Goal: Task Accomplishment & Management: Complete application form

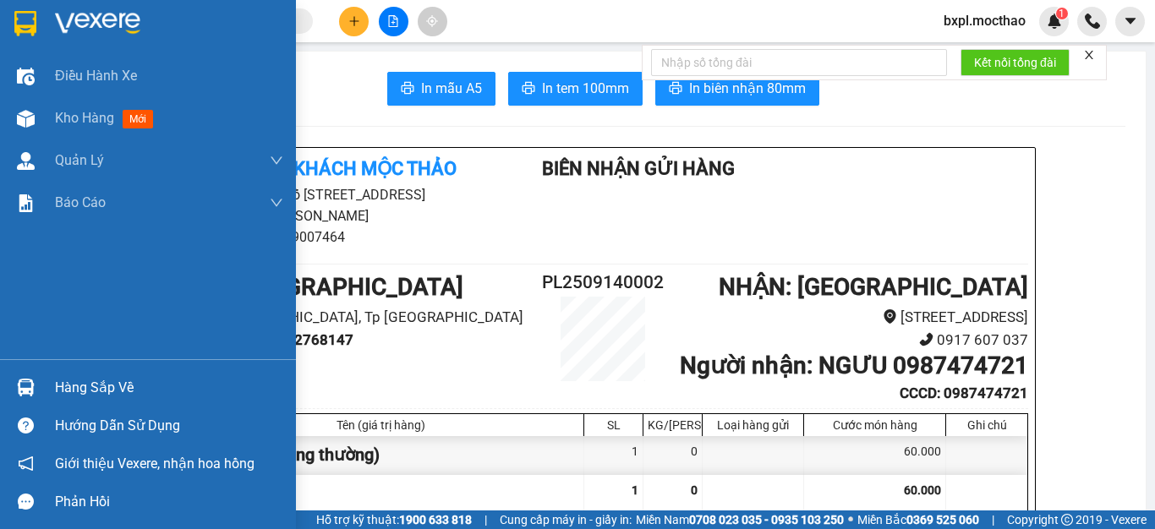
click at [29, 120] on img at bounding box center [26, 119] width 18 height 18
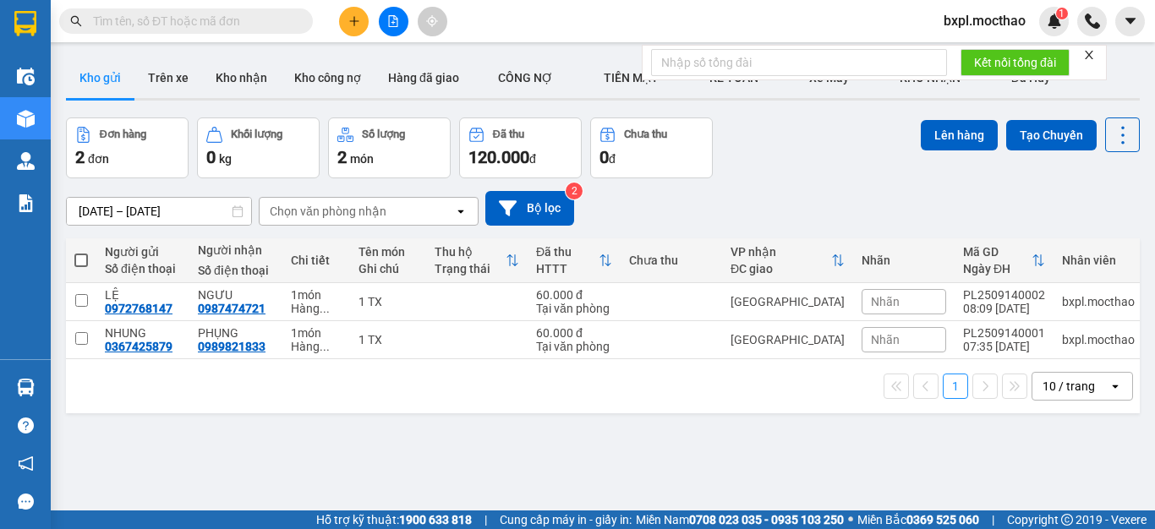
click at [76, 260] on span at bounding box center [81, 261] width 14 height 14
click at [81, 252] on input "checkbox" at bounding box center [81, 252] width 0 height 0
checkbox input "true"
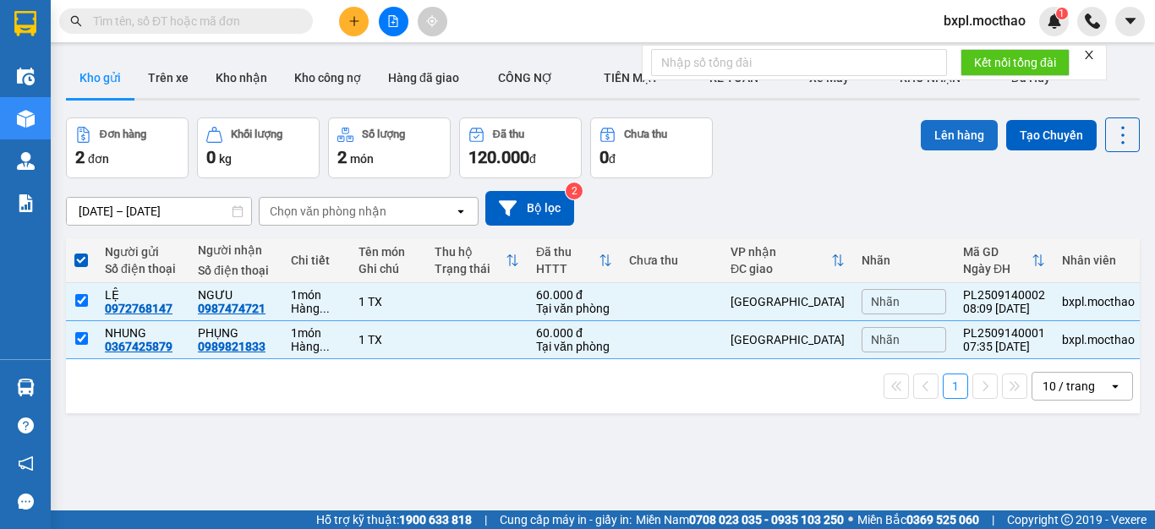
click at [940, 141] on button "Lên hàng" at bounding box center [959, 135] width 77 height 30
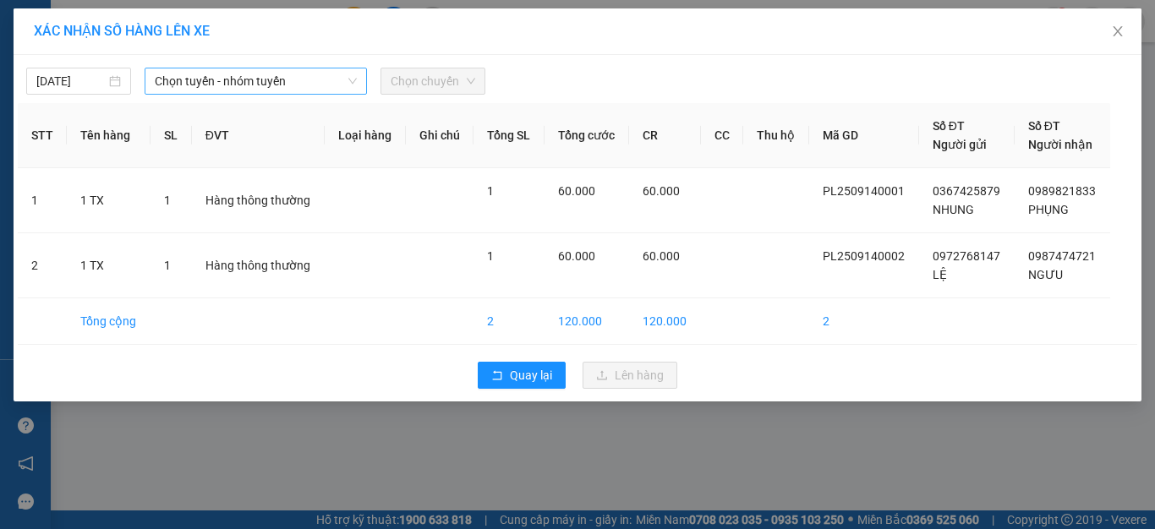
click at [253, 81] on span "Chọn tuyến - nhóm tuyến" at bounding box center [256, 80] width 202 height 25
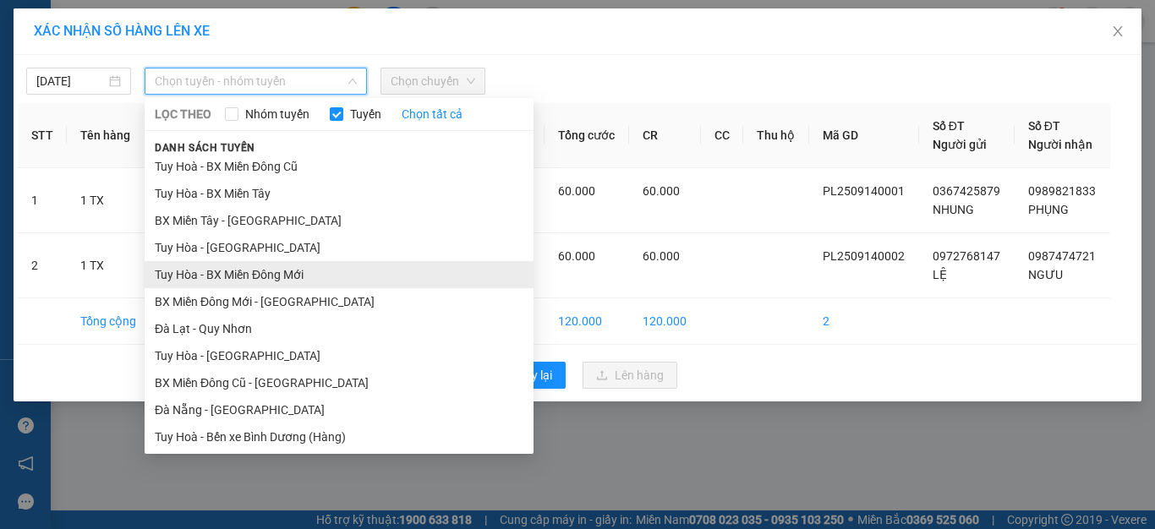
scroll to position [254, 0]
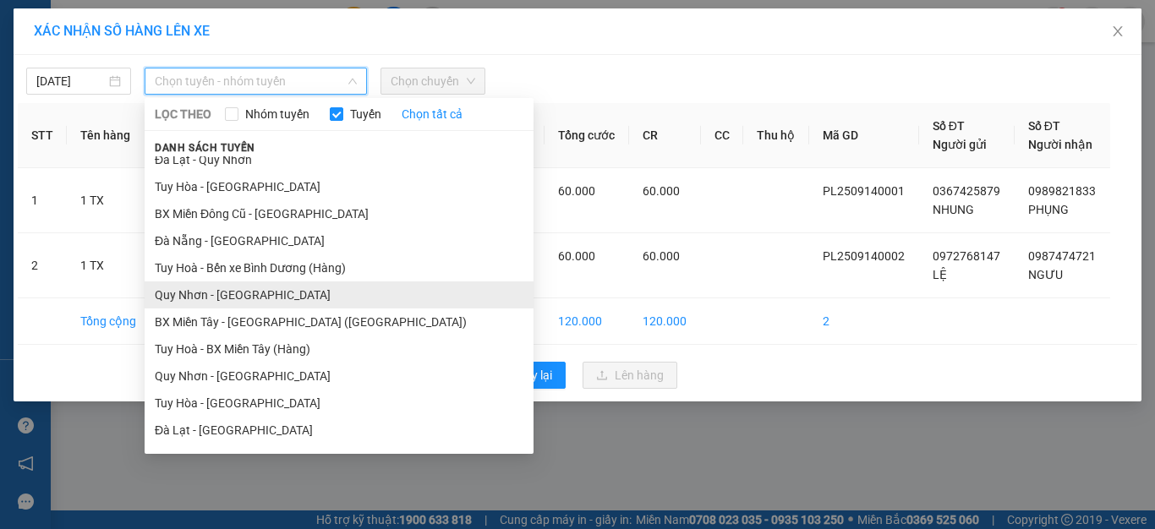
click at [178, 291] on li "Quy Nhơn - [GEOGRAPHIC_DATA]" at bounding box center [339, 295] width 389 height 27
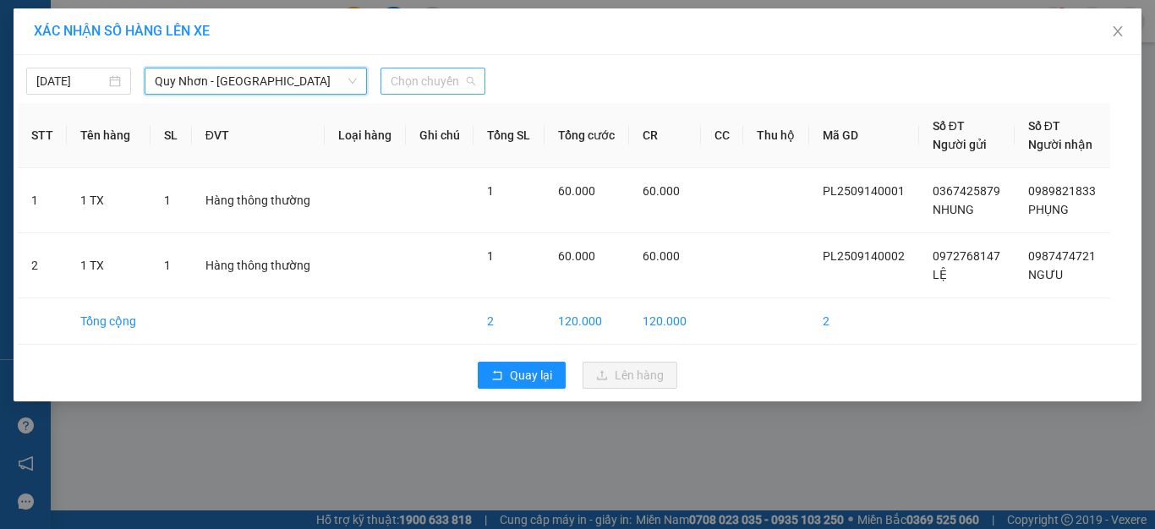
click at [429, 77] on span "Chọn chuyến" at bounding box center [433, 80] width 85 height 25
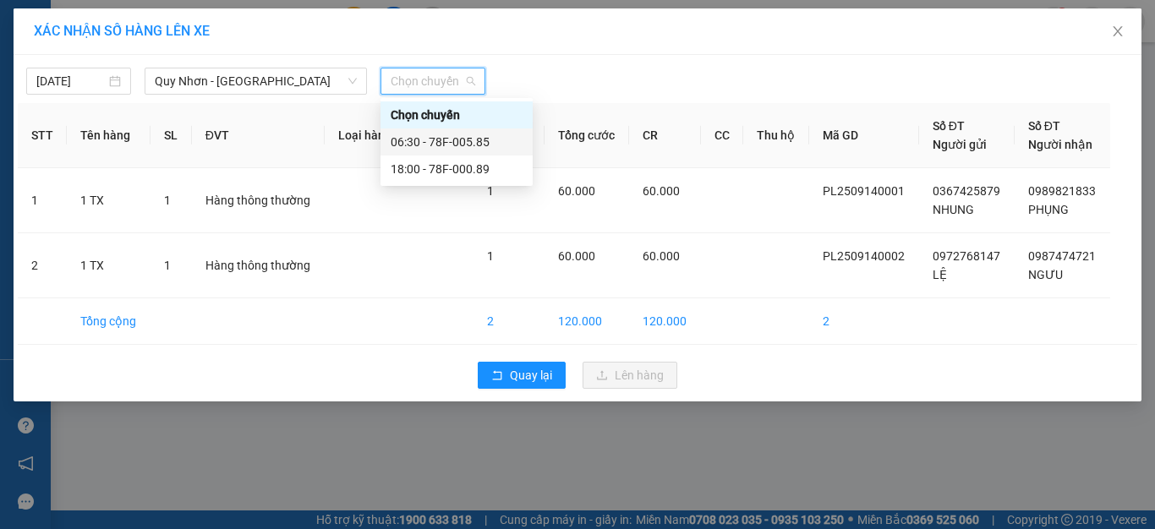
click at [448, 139] on div "06:30 - 78F-005.85" at bounding box center [457, 142] width 132 height 19
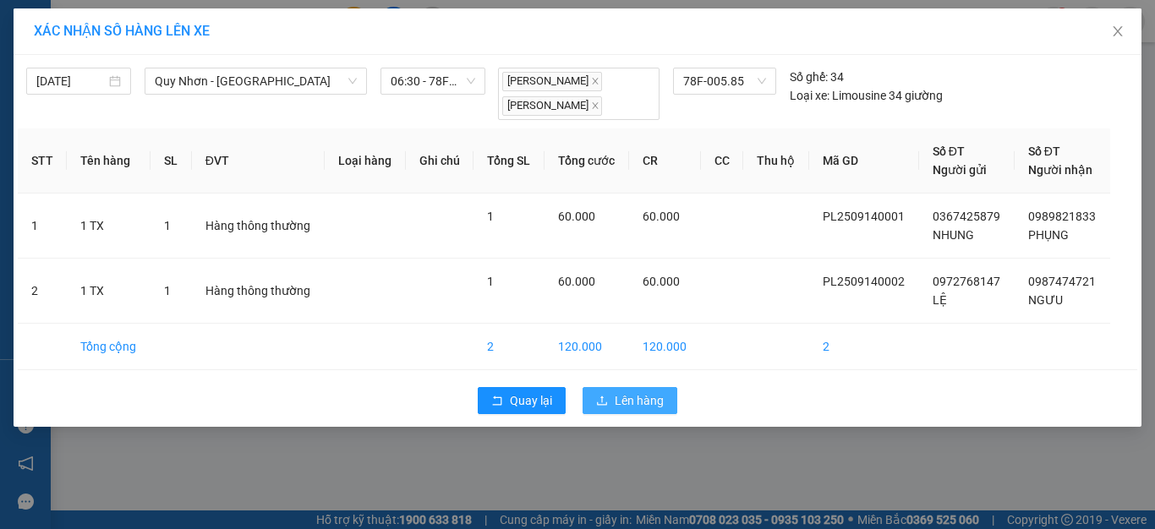
click at [629, 408] on span "Lên hàng" at bounding box center [639, 400] width 49 height 19
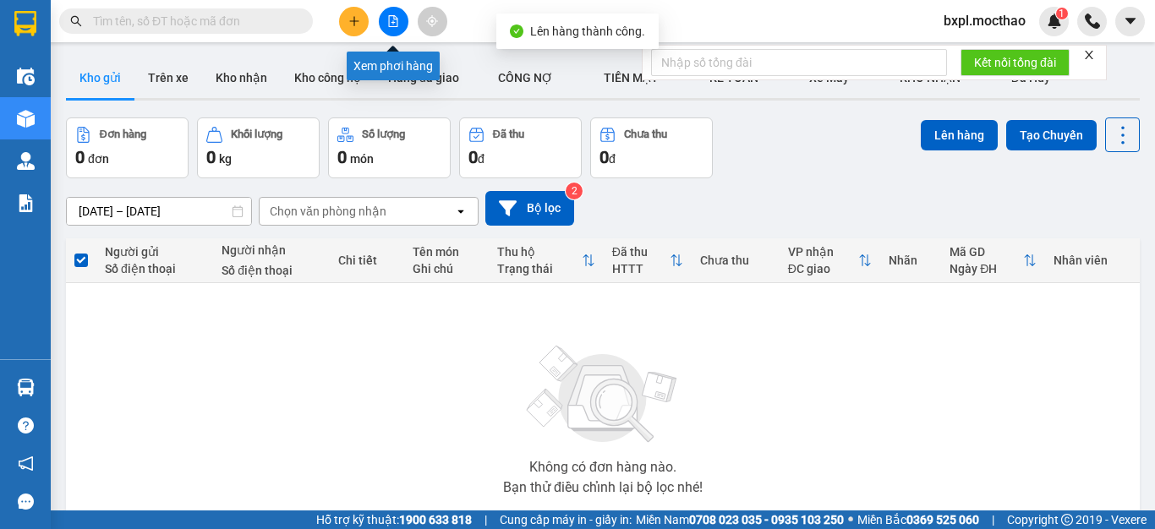
click at [392, 25] on icon "file-add" at bounding box center [393, 21] width 12 height 12
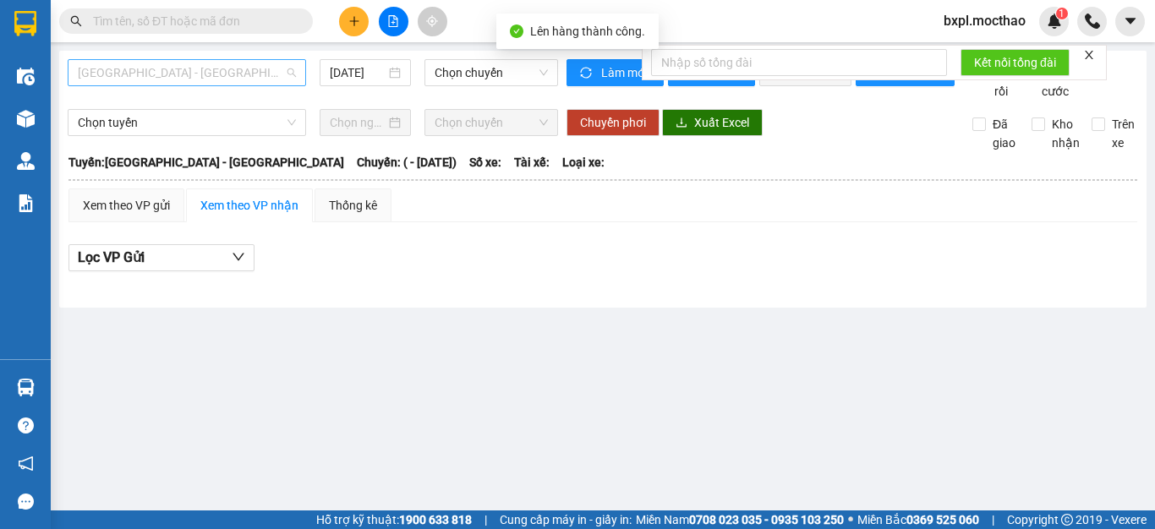
click at [221, 76] on span "[GEOGRAPHIC_DATA] - [GEOGRAPHIC_DATA]" at bounding box center [187, 72] width 218 height 25
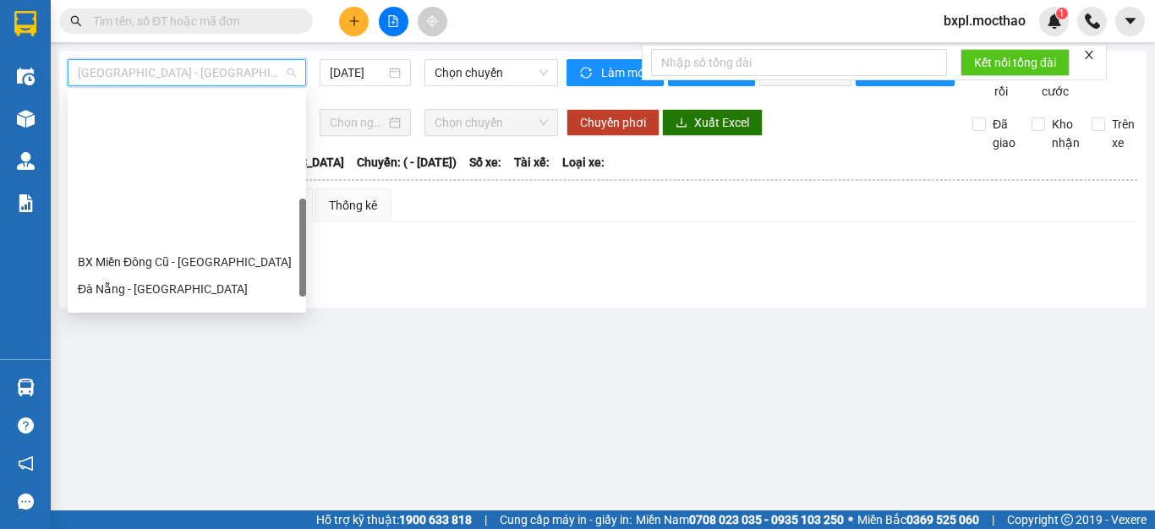
scroll to position [338, 0]
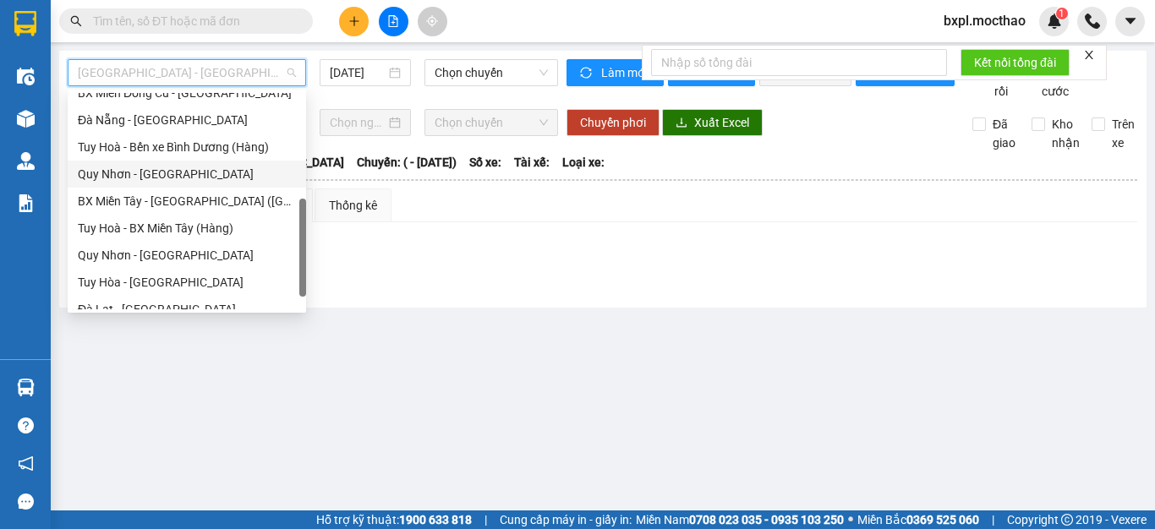
click at [114, 171] on div "Quy Nhơn - [GEOGRAPHIC_DATA]" at bounding box center [187, 174] width 218 height 19
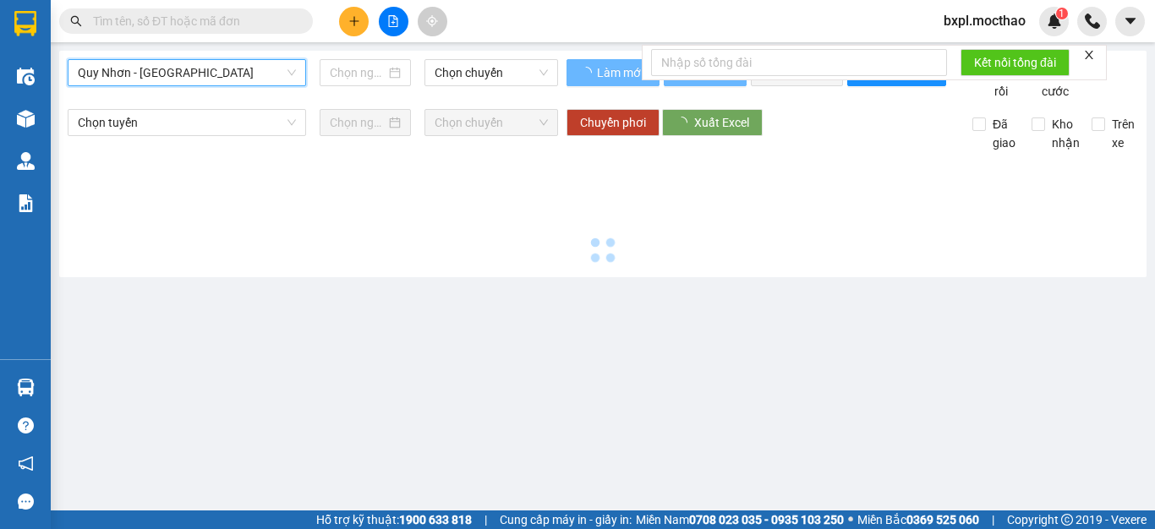
type input "[DATE]"
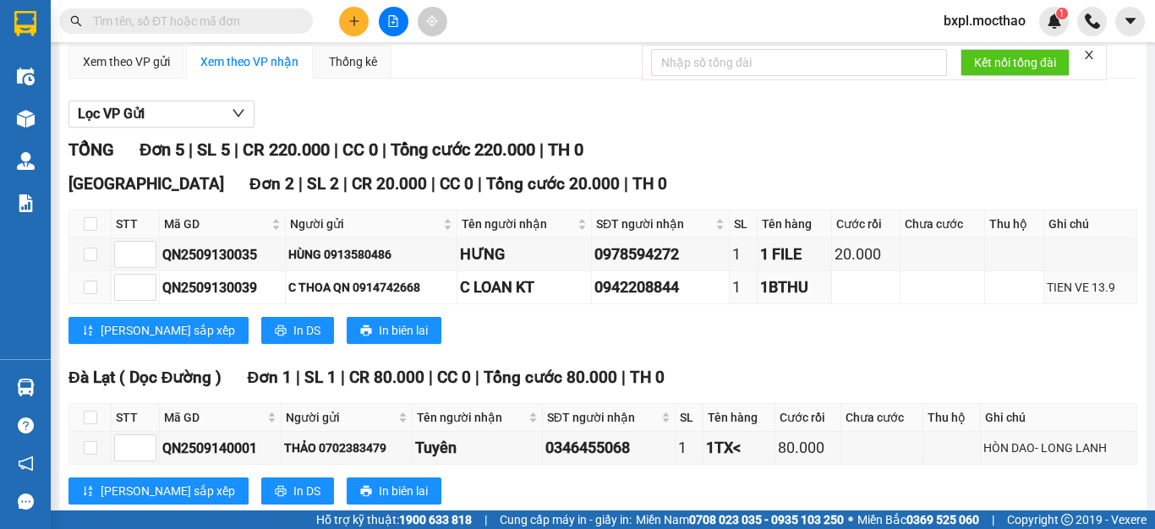
scroll to position [397, 0]
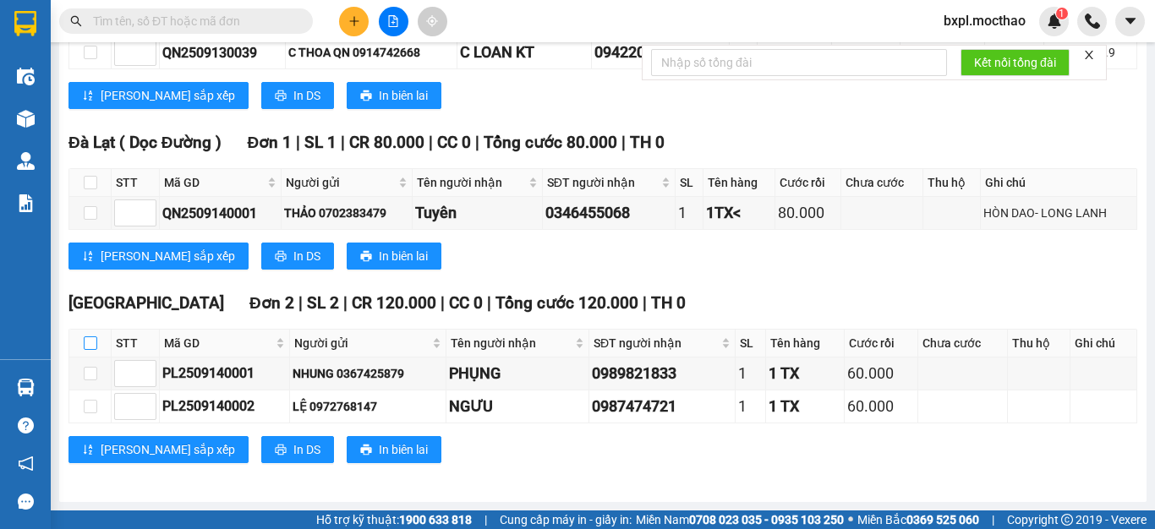
click at [87, 342] on input "checkbox" at bounding box center [91, 343] width 14 height 14
checkbox input "true"
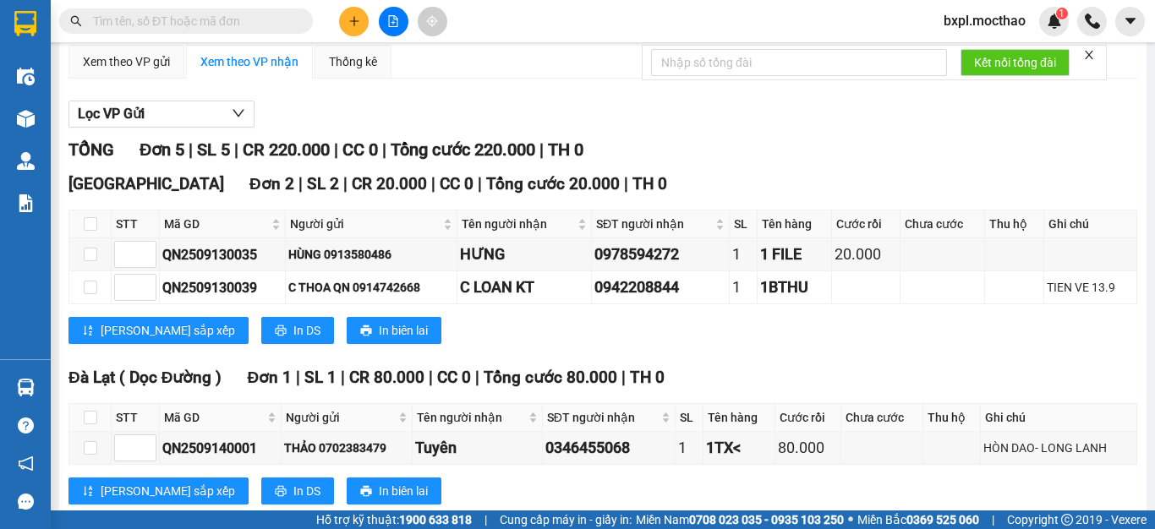
scroll to position [0, 0]
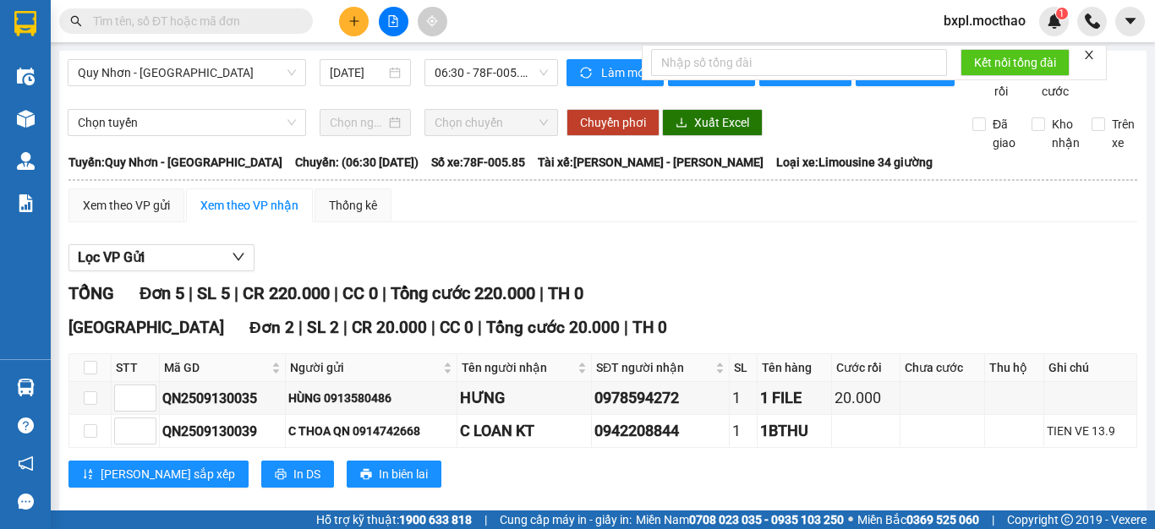
click at [1094, 57] on icon "close" at bounding box center [1089, 55] width 12 height 12
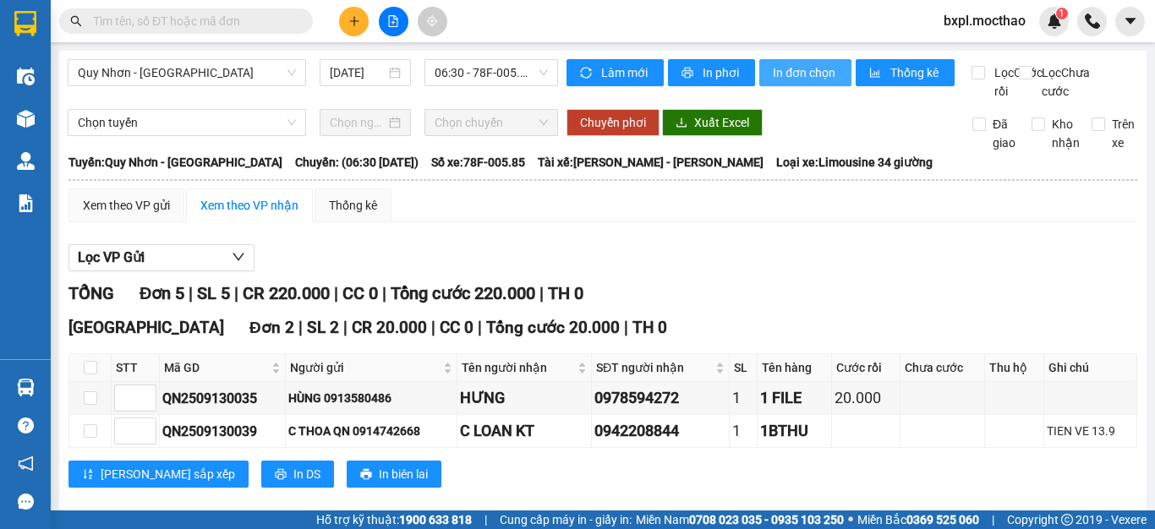
click at [794, 84] on button "In đơn chọn" at bounding box center [805, 72] width 92 height 27
click at [802, 74] on span "In đơn chọn" at bounding box center [805, 72] width 65 height 19
click at [359, 24] on icon "plus" at bounding box center [354, 21] width 12 height 12
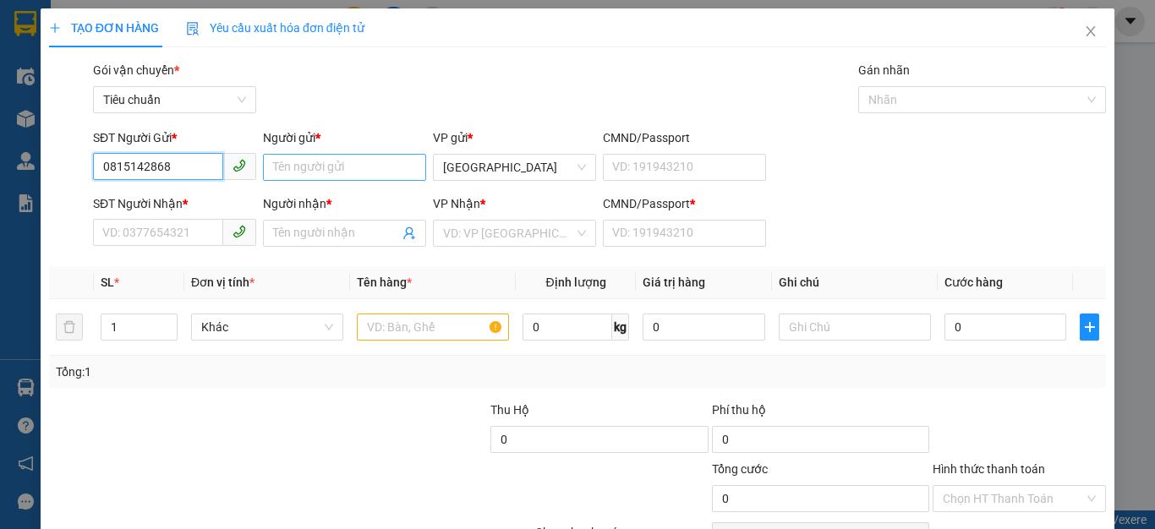
type input "0815142868"
click at [285, 174] on input "Người gửi *" at bounding box center [344, 167] width 163 height 27
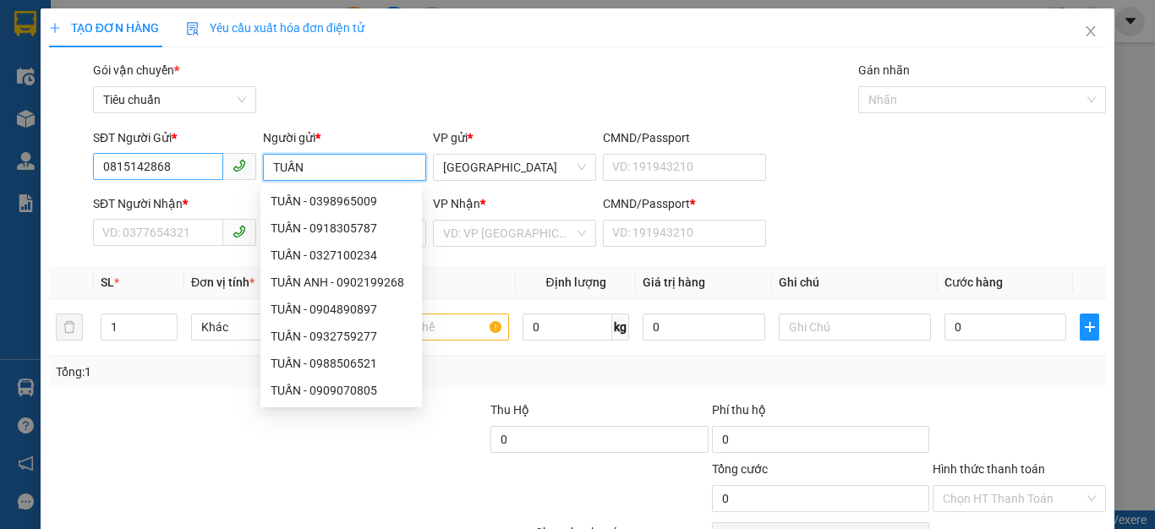
type input "TUẤN"
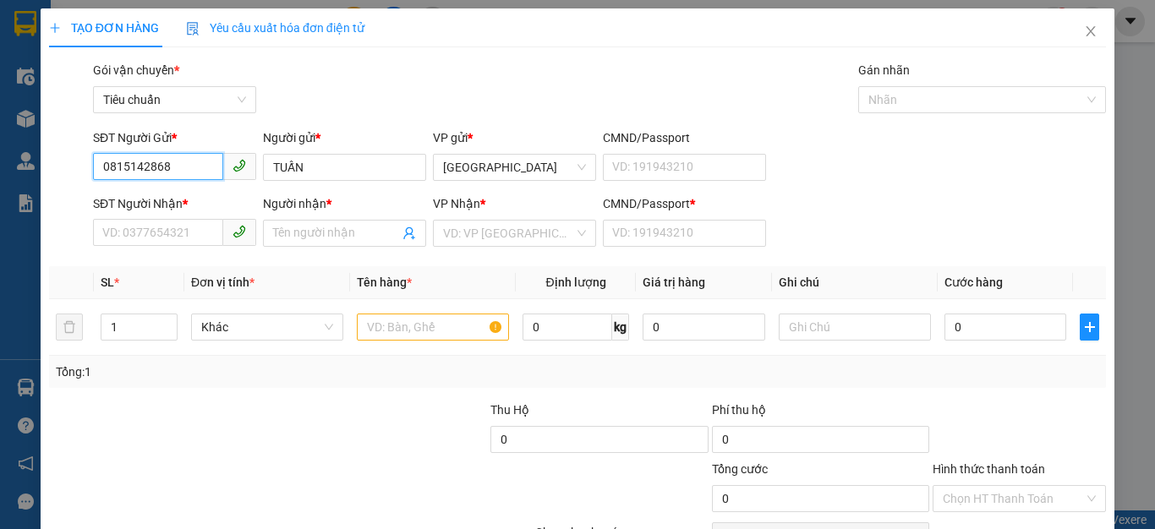
drag, startPoint x: 95, startPoint y: 169, endPoint x: 177, endPoint y: 169, distance: 82.0
click at [177, 169] on input "0815142868" at bounding box center [158, 166] width 130 height 27
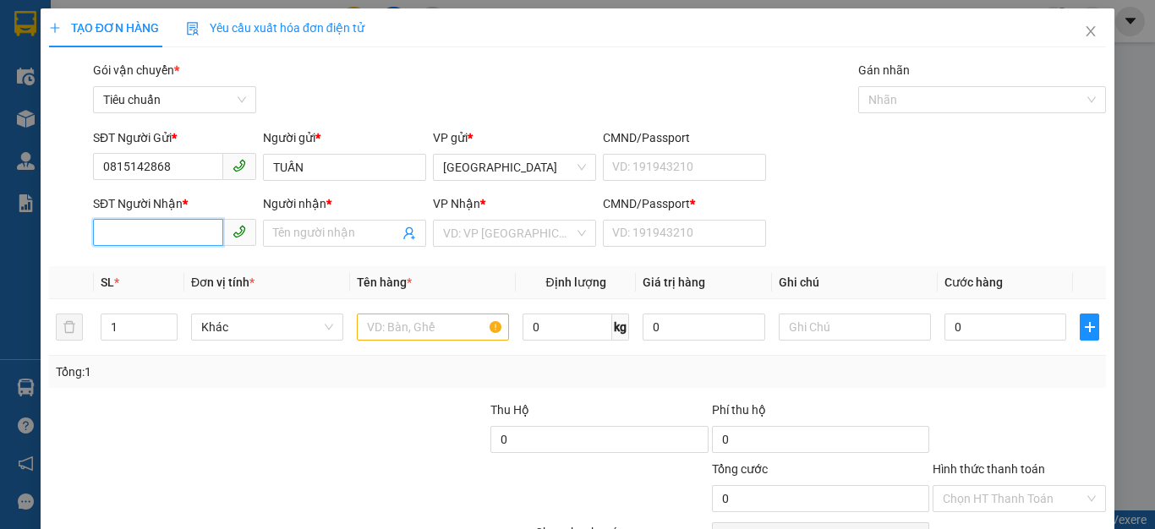
click at [135, 233] on input "SĐT Người Nhận *" at bounding box center [158, 232] width 130 height 27
paste input "0815142868"
type input "0815142868"
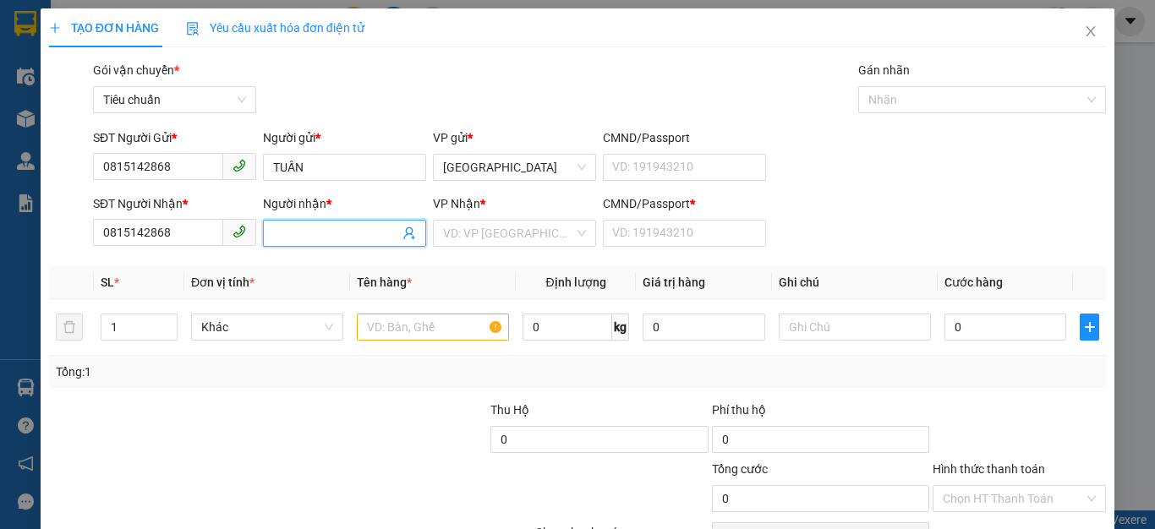
click at [330, 237] on input "Người nhận *" at bounding box center [336, 233] width 126 height 19
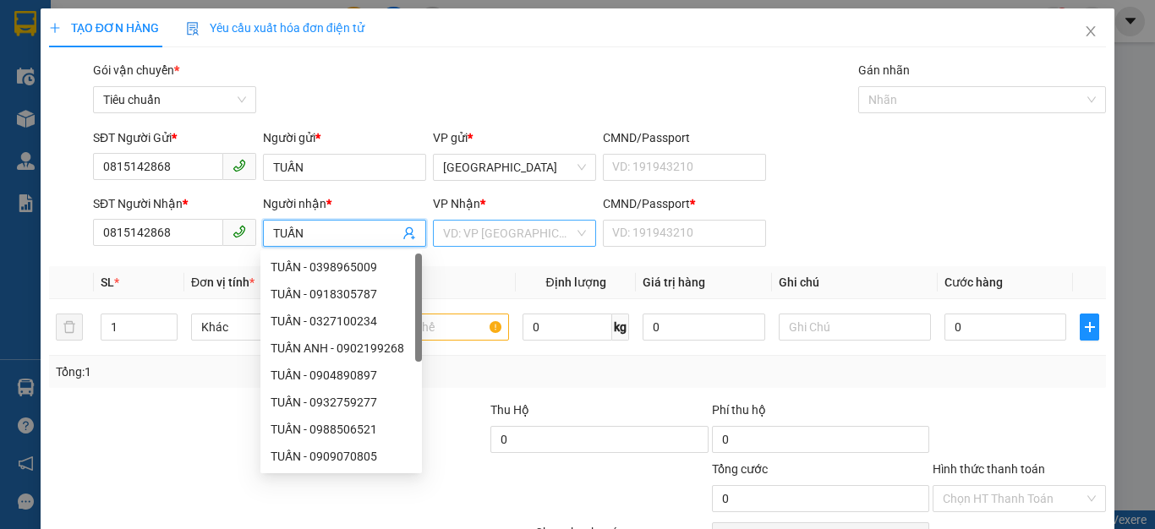
type input "TUẤN"
click at [495, 237] on input "search" at bounding box center [508, 233] width 131 height 25
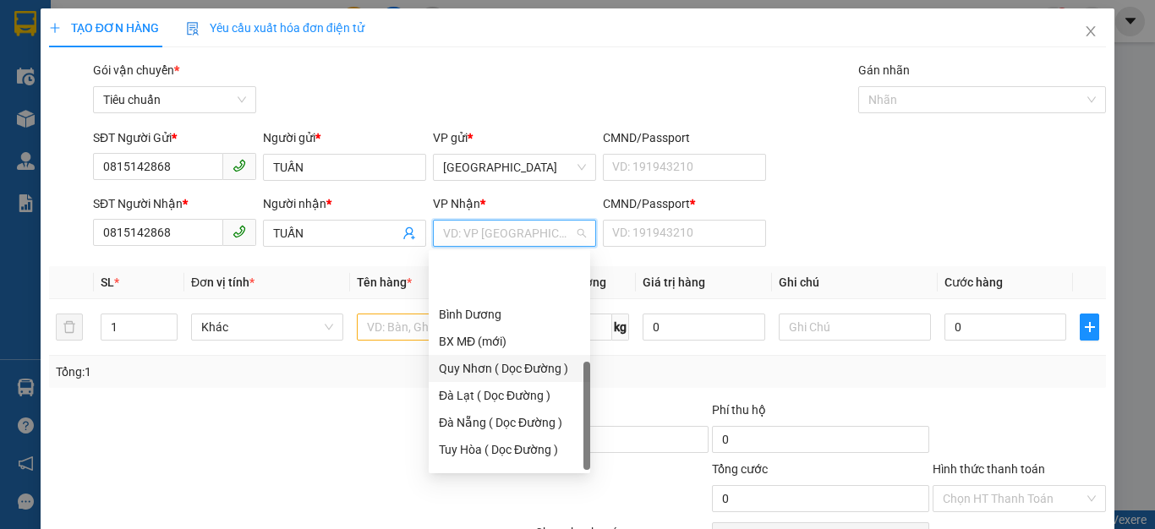
scroll to position [243, 0]
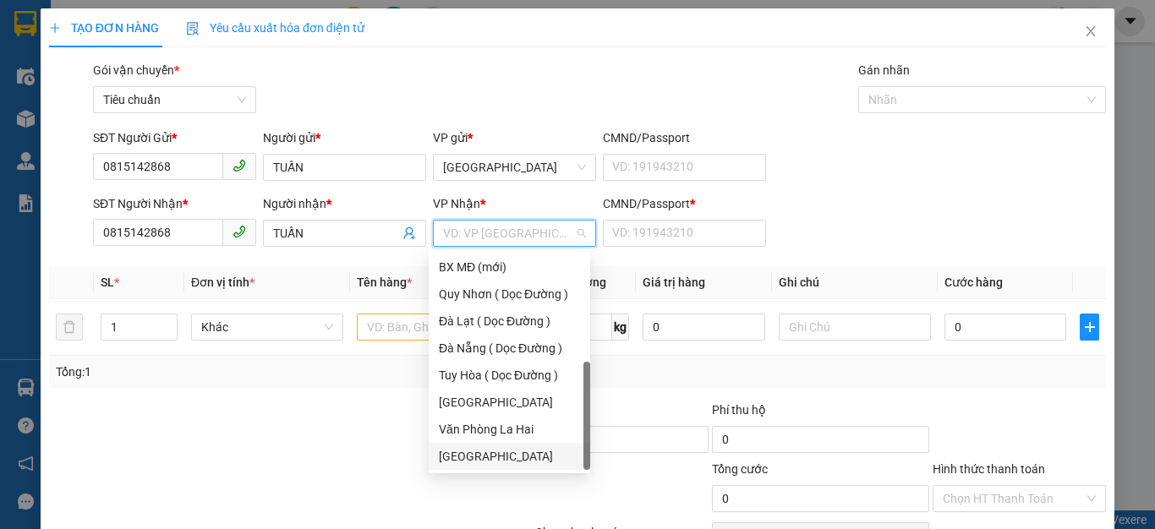
click at [455, 454] on div "[GEOGRAPHIC_DATA]" at bounding box center [509, 456] width 141 height 19
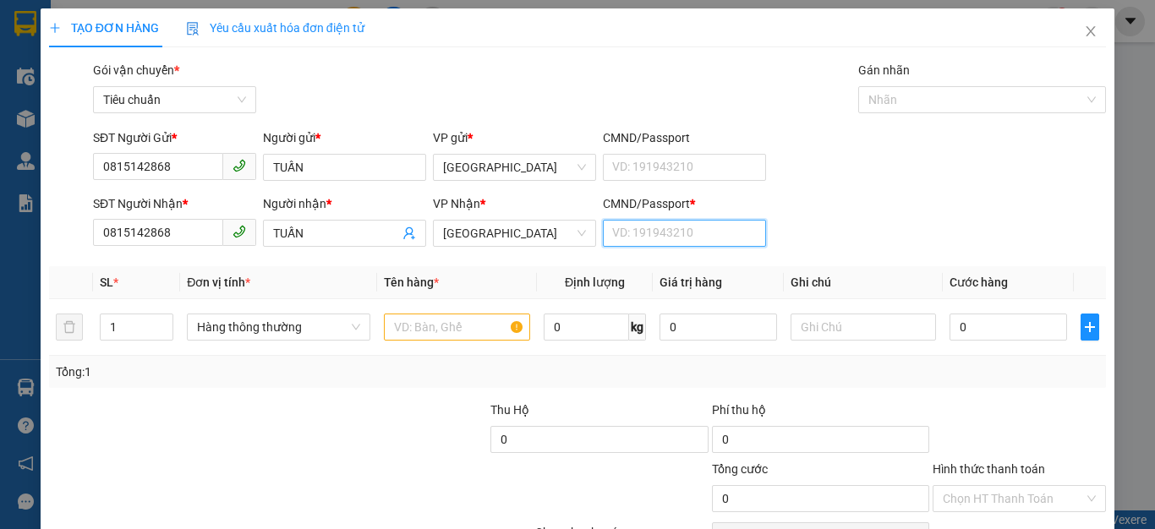
click at [619, 233] on input "CMND/Passport *" at bounding box center [684, 233] width 163 height 27
type input "1"
click at [123, 336] on input "1" at bounding box center [137, 326] width 72 height 25
type input "7"
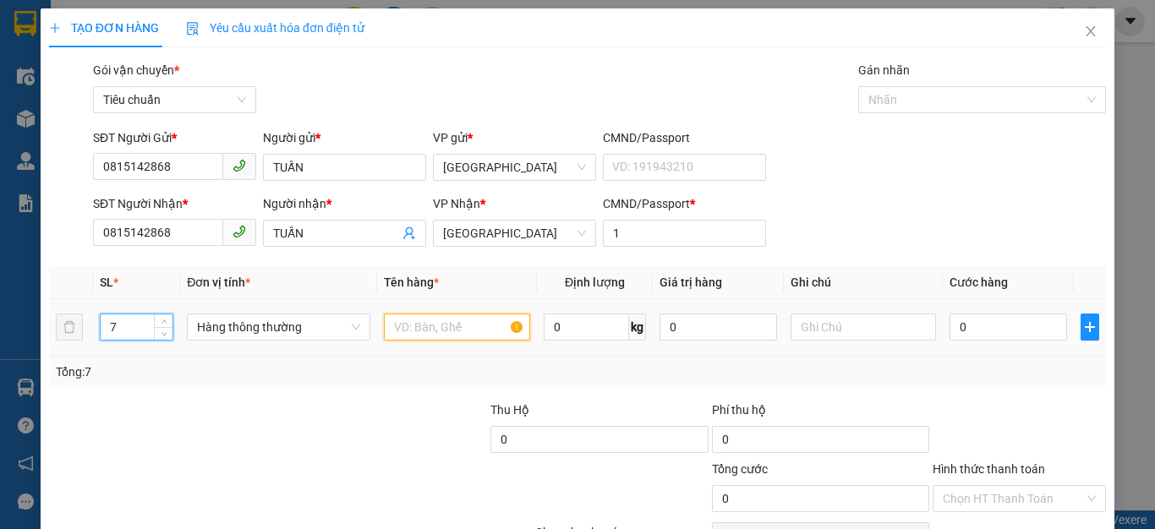
click at [440, 324] on input "text" at bounding box center [457, 327] width 146 height 27
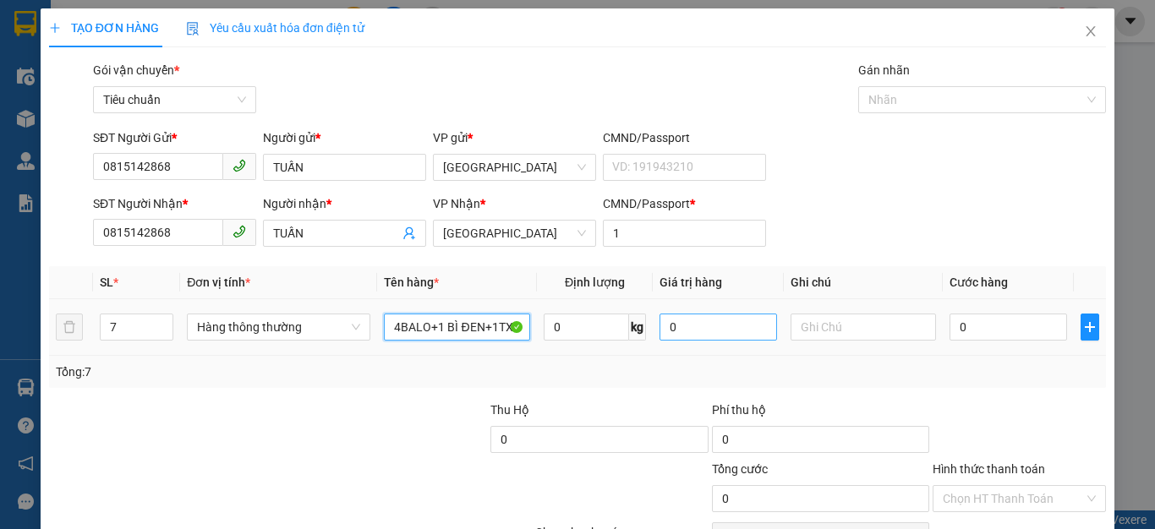
type input "4BALO+1 BÌ ĐEN+1TX"
click at [714, 328] on input "0" at bounding box center [717, 327] width 117 height 27
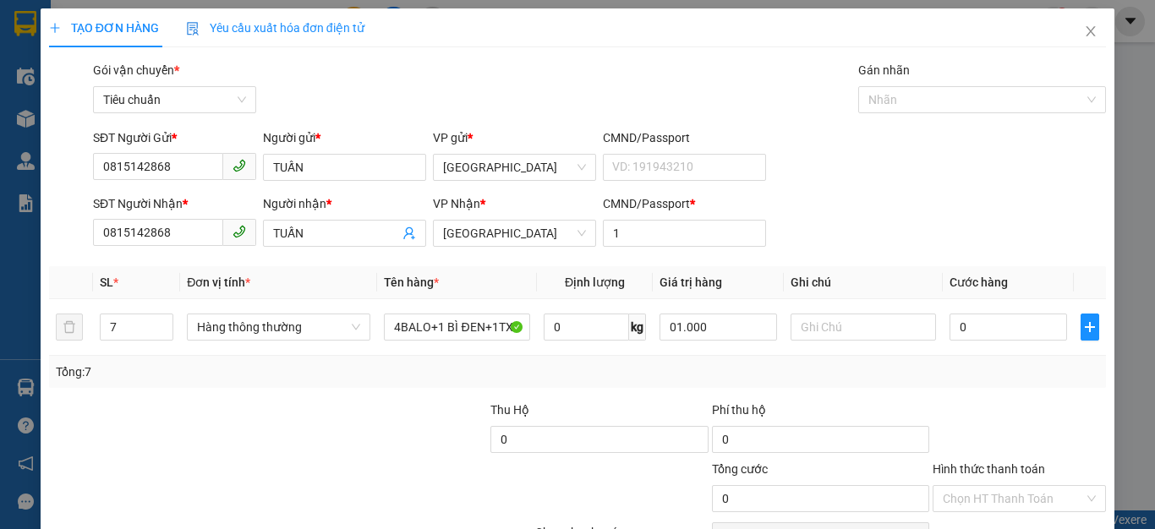
type input "1.000.000"
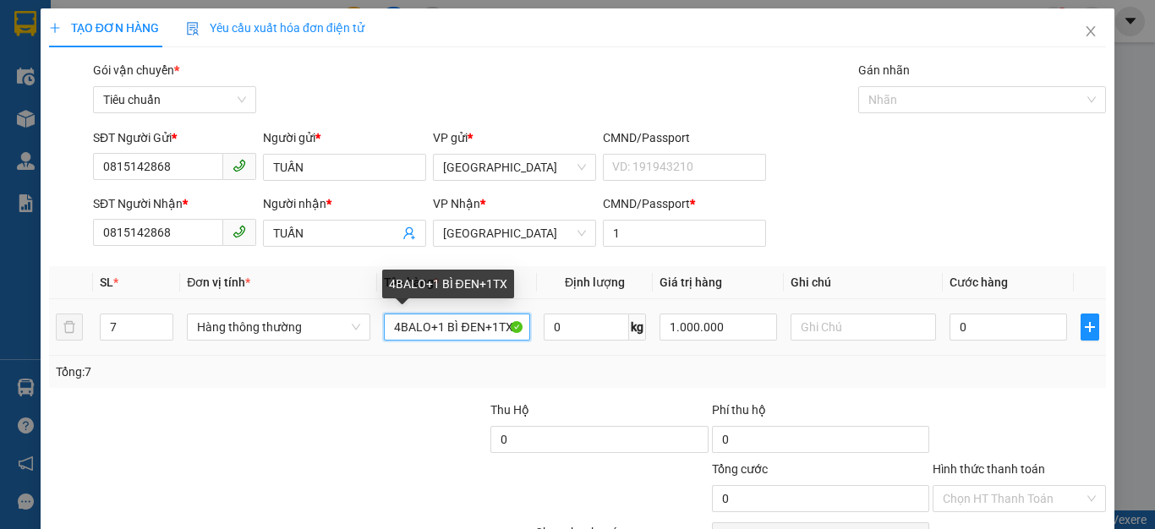
click at [517, 325] on input "4BALO+1 BÌ ĐEN+1TX" at bounding box center [457, 327] width 146 height 27
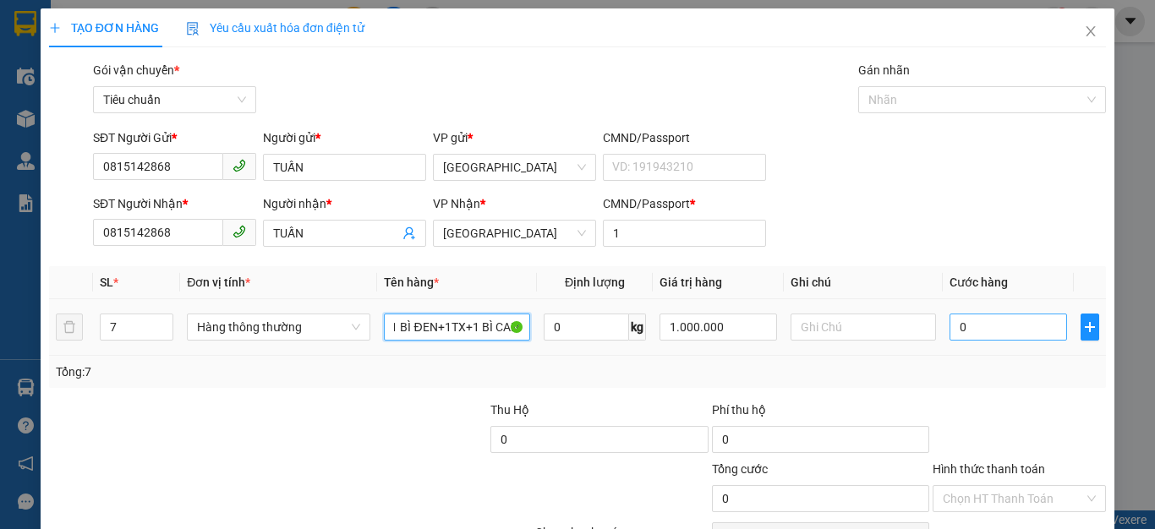
type input "4BALO+1 BÌ ĐEN+1TX+1 BÌ CAM"
click at [1005, 333] on input "0" at bounding box center [1007, 327] width 117 height 27
type input "2"
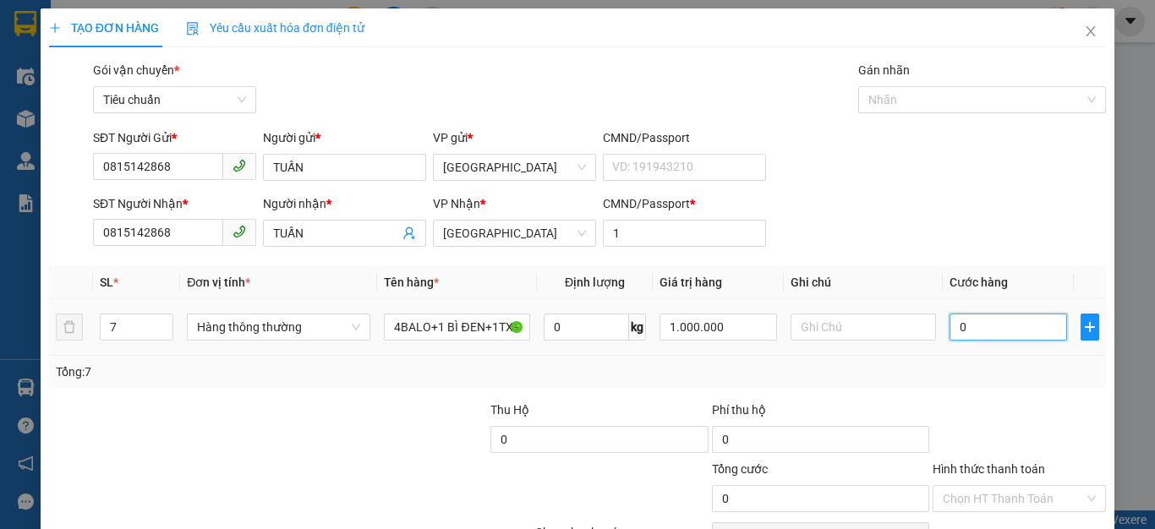
type input "2"
type input "20"
type input "200"
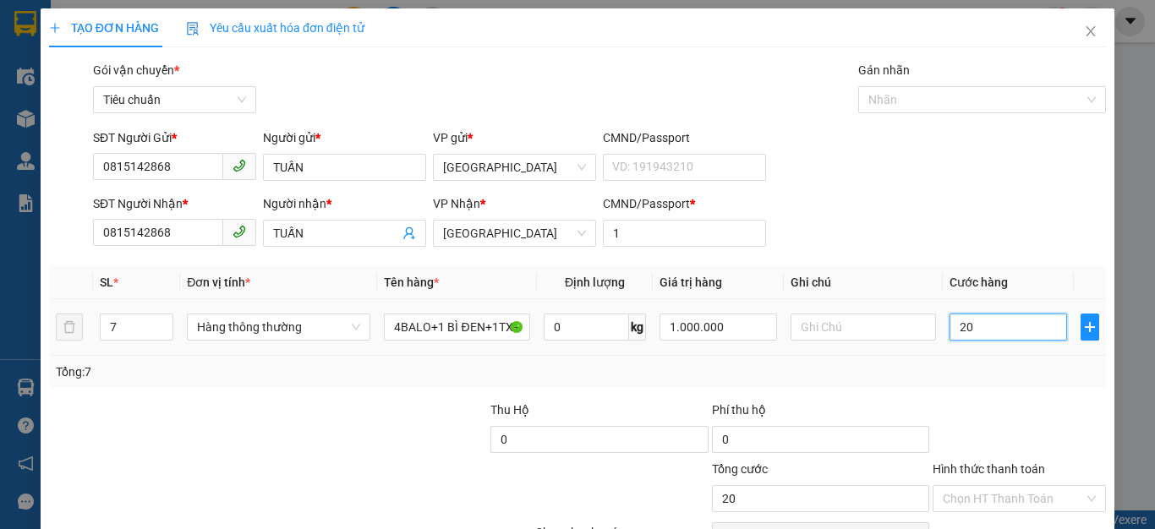
type input "200"
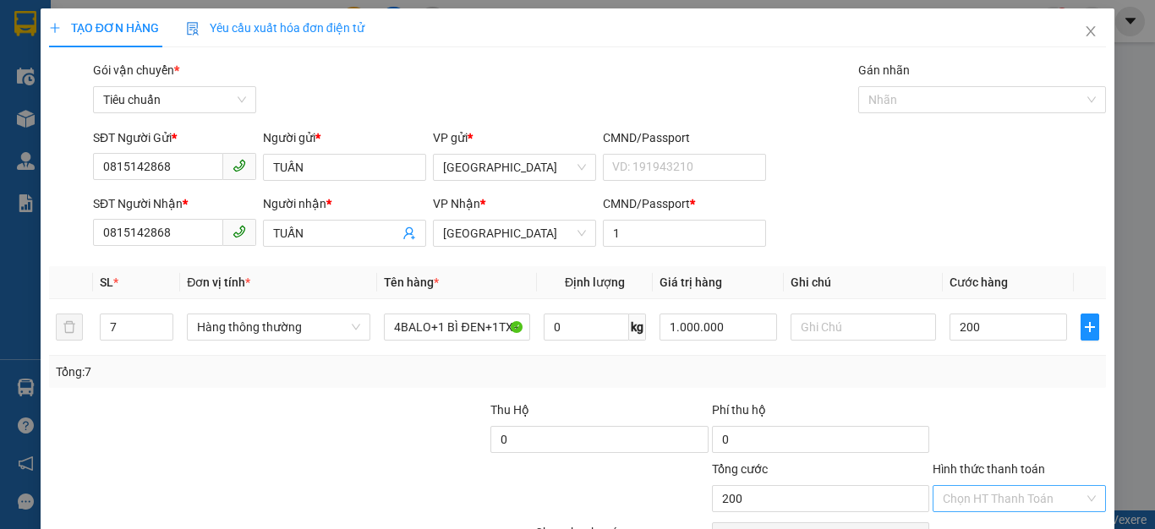
type input "200.000"
click at [985, 495] on input "Hình thức thanh toán" at bounding box center [1013, 498] width 141 height 25
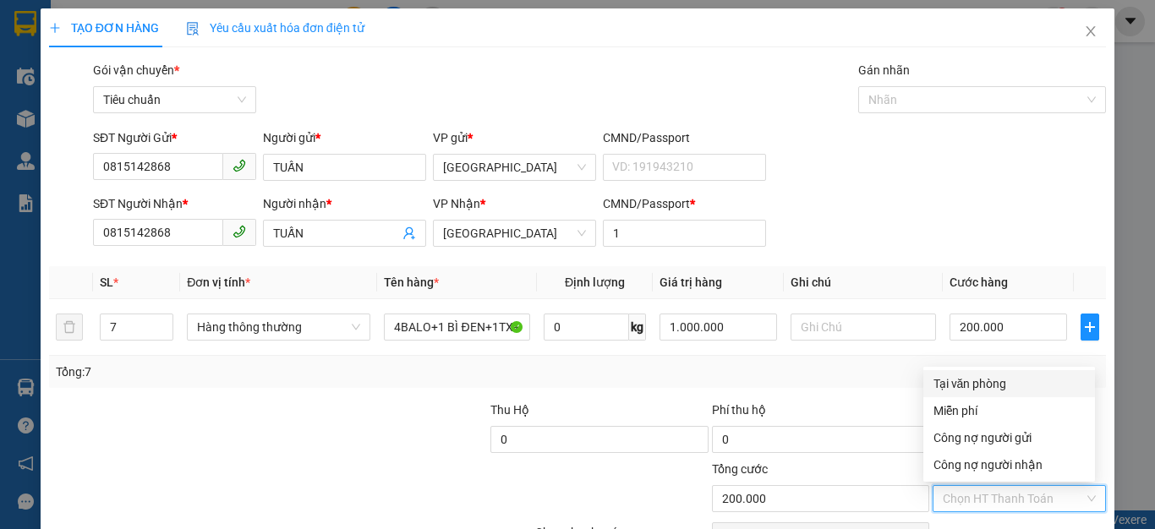
click at [969, 385] on div "Tại văn phòng" at bounding box center [1008, 384] width 151 height 19
type input "0"
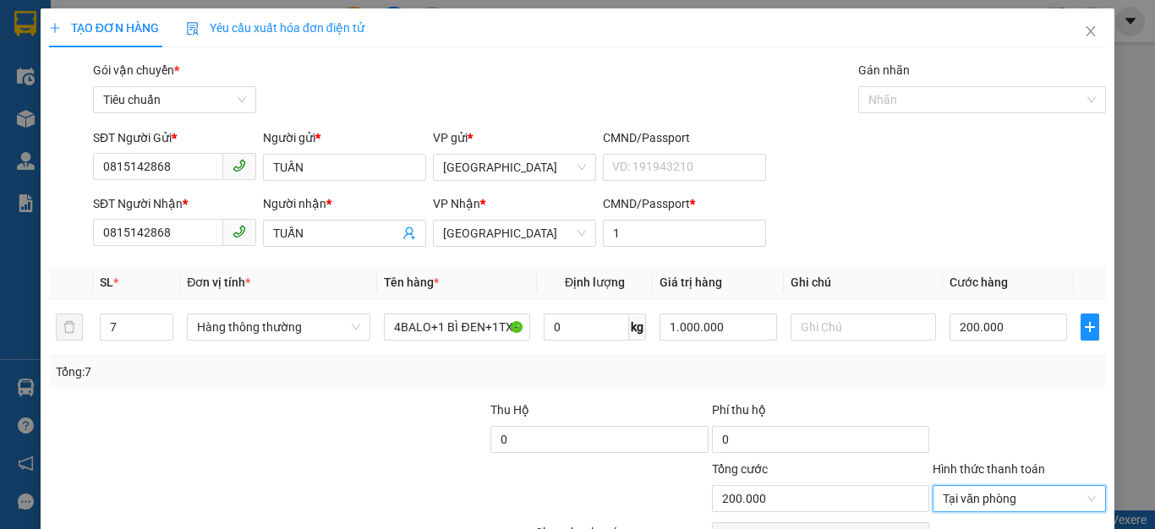
scroll to position [96, 0]
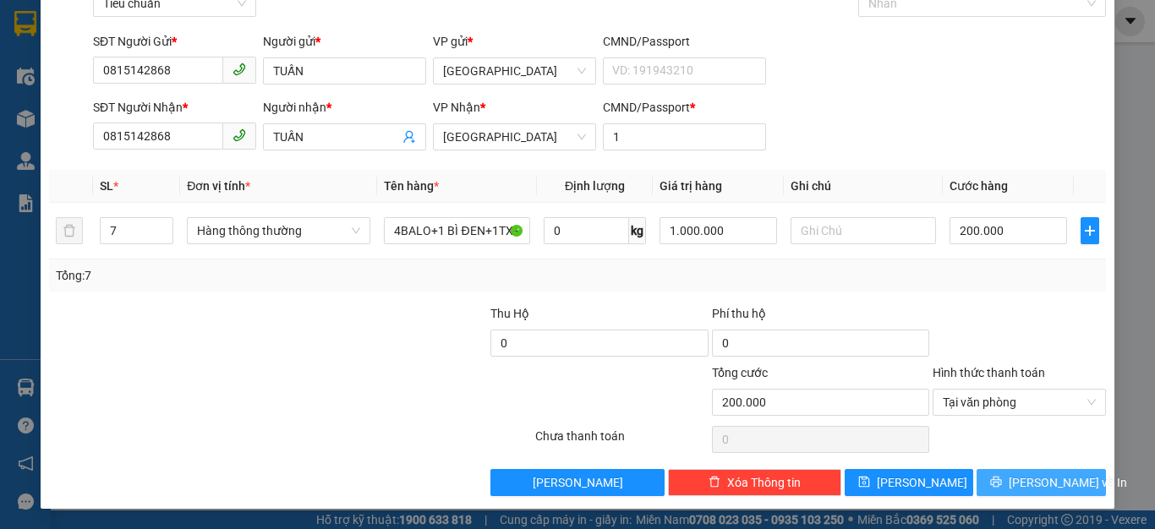
click at [1002, 485] on icon "printer" at bounding box center [996, 482] width 12 height 12
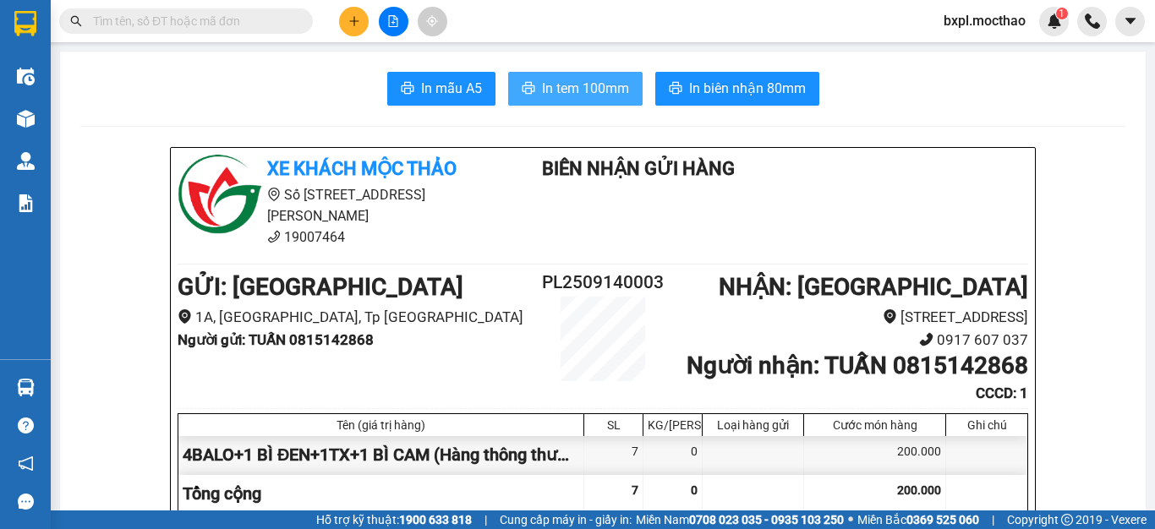
click at [559, 83] on span "In tem 100mm" at bounding box center [585, 88] width 87 height 21
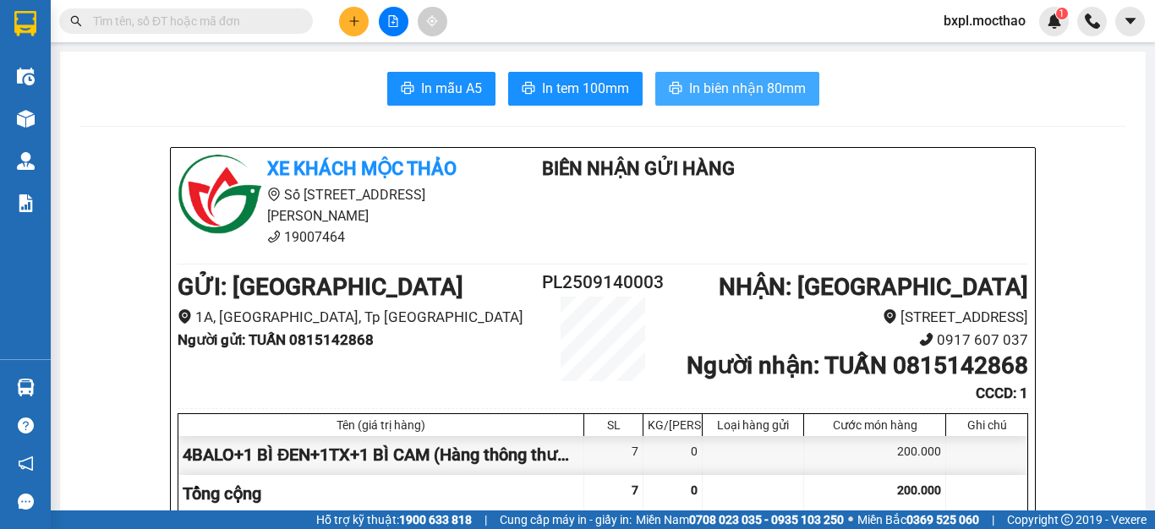
click at [730, 88] on span "In biên nhận 80mm" at bounding box center [747, 88] width 117 height 21
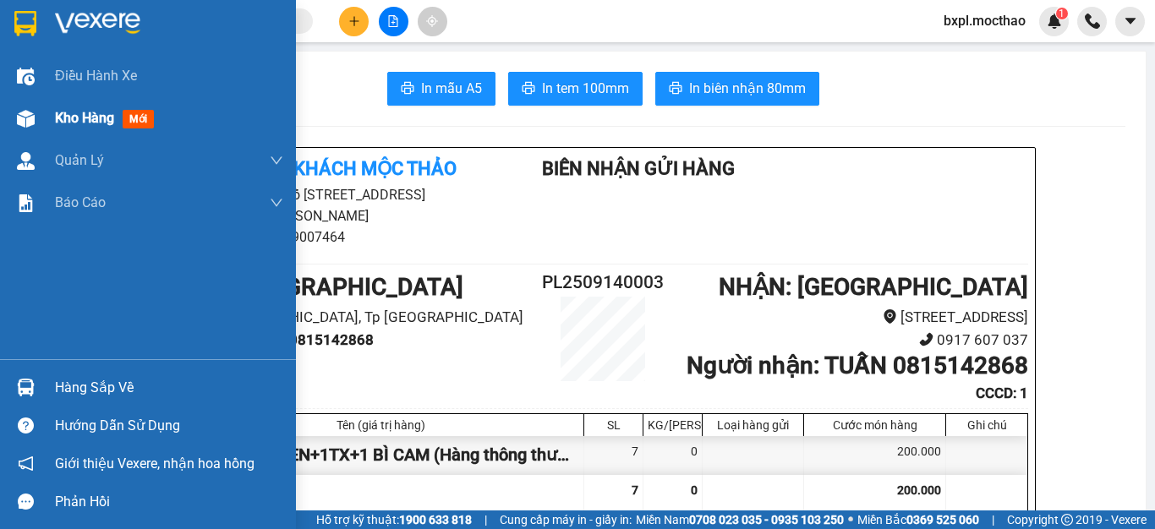
click at [26, 118] on img at bounding box center [26, 119] width 18 height 18
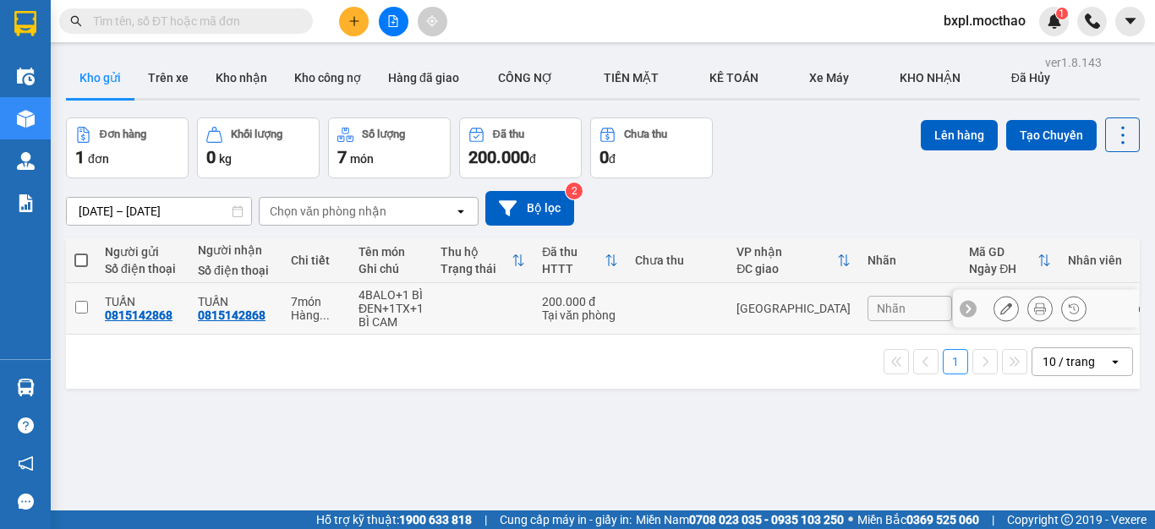
click at [82, 304] on input "checkbox" at bounding box center [81, 307] width 13 height 13
checkbox input "true"
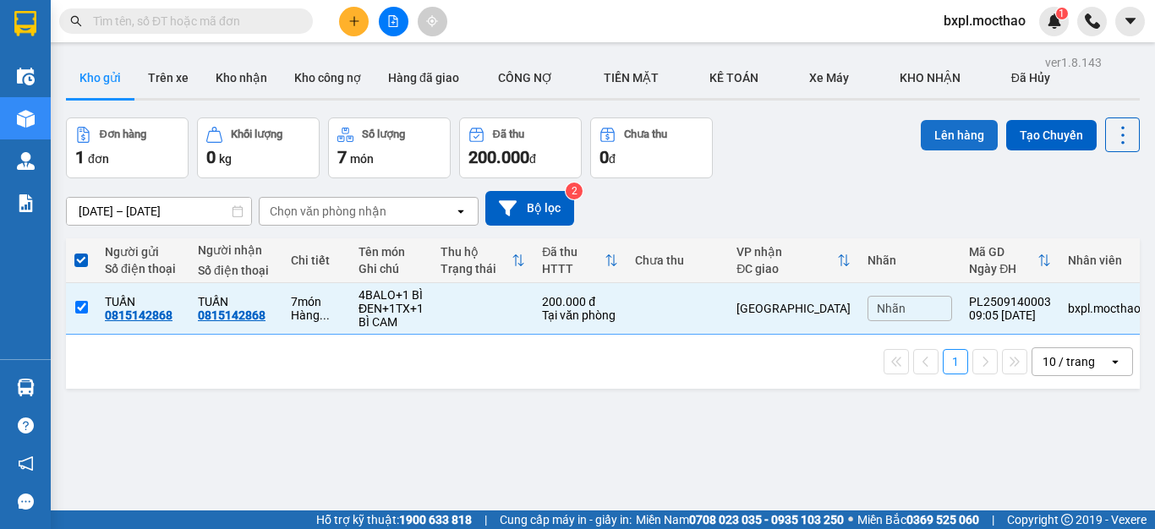
click at [933, 134] on button "Lên hàng" at bounding box center [959, 135] width 77 height 30
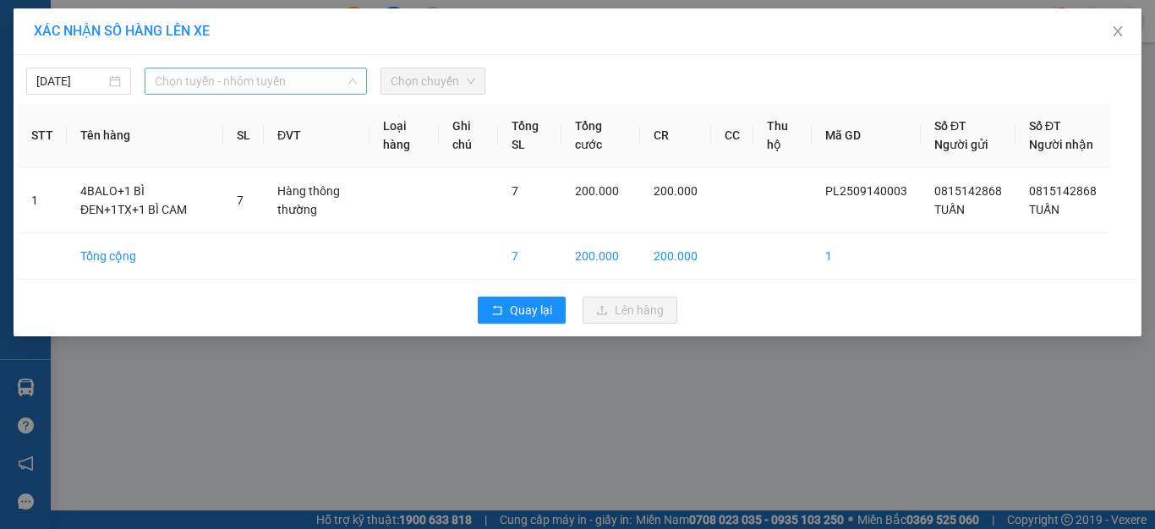
click at [275, 79] on span "Chọn tuyến - nhóm tuyến" at bounding box center [256, 80] width 202 height 25
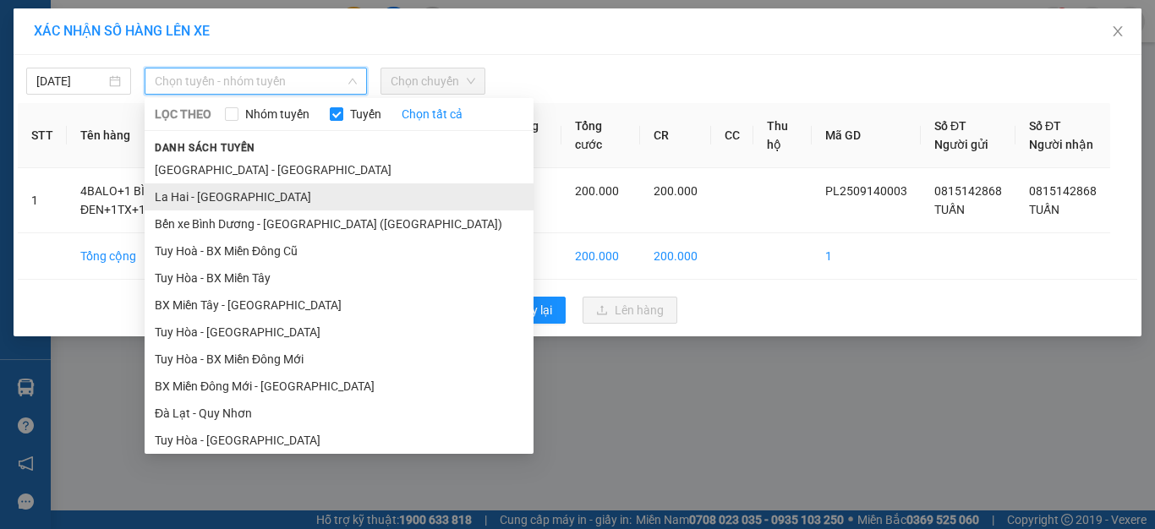
scroll to position [277, 0]
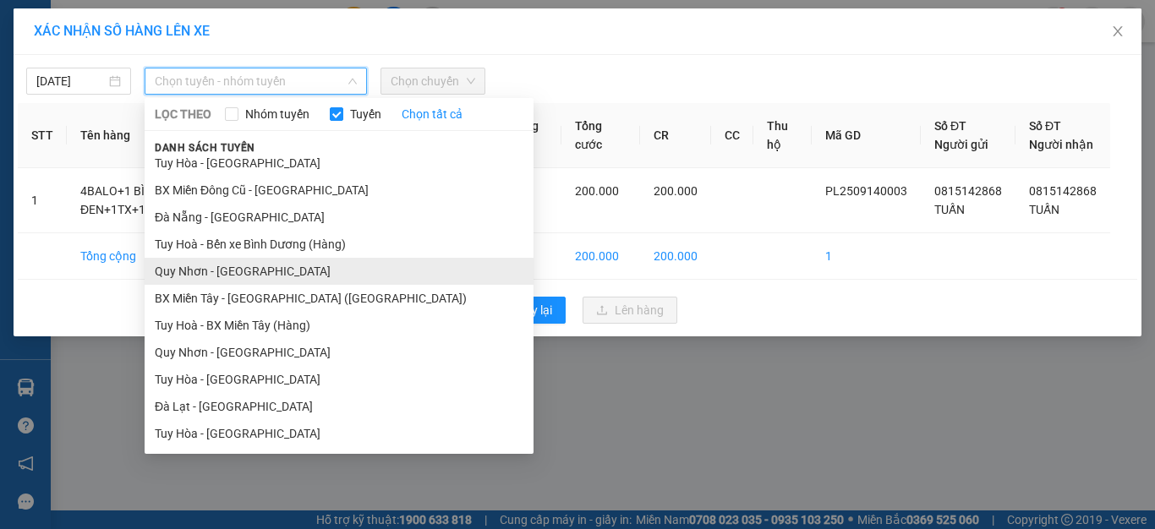
click at [202, 266] on li "Quy Nhơn - [GEOGRAPHIC_DATA]" at bounding box center [339, 271] width 389 height 27
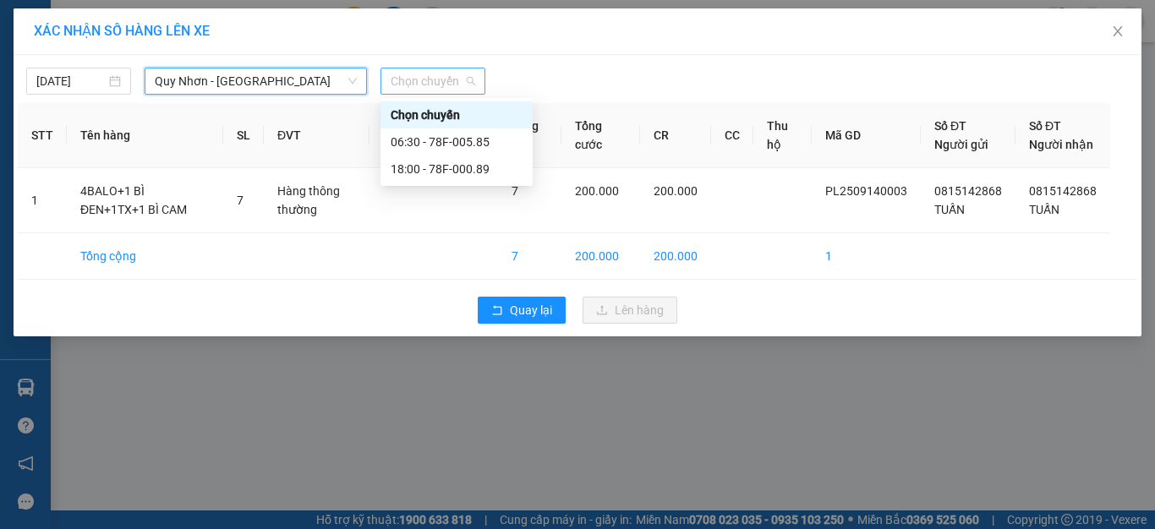
click at [432, 79] on span "Chọn chuyến" at bounding box center [433, 80] width 85 height 25
click at [450, 138] on div "06:30 - 78F-005.85" at bounding box center [457, 142] width 132 height 19
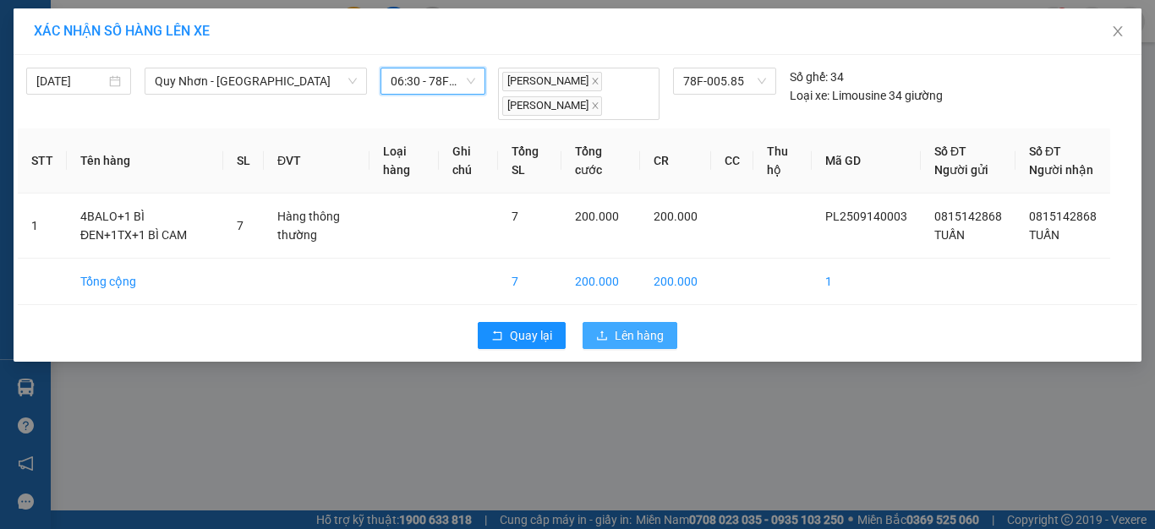
click at [633, 345] on span "Lên hàng" at bounding box center [639, 335] width 49 height 19
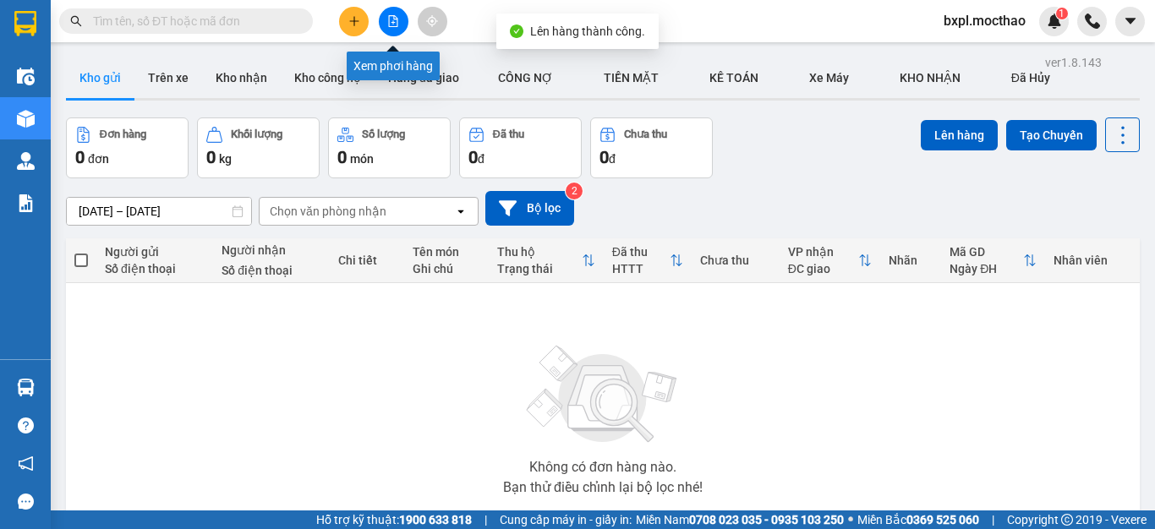
click at [390, 27] on button at bounding box center [394, 22] width 30 height 30
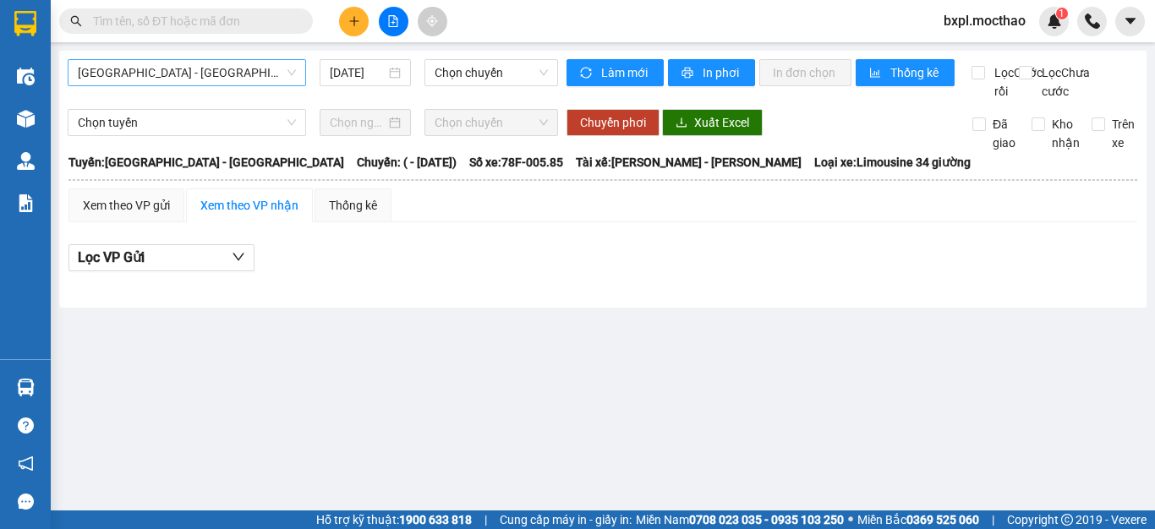
click at [237, 69] on span "[GEOGRAPHIC_DATA] - [GEOGRAPHIC_DATA]" at bounding box center [187, 72] width 218 height 25
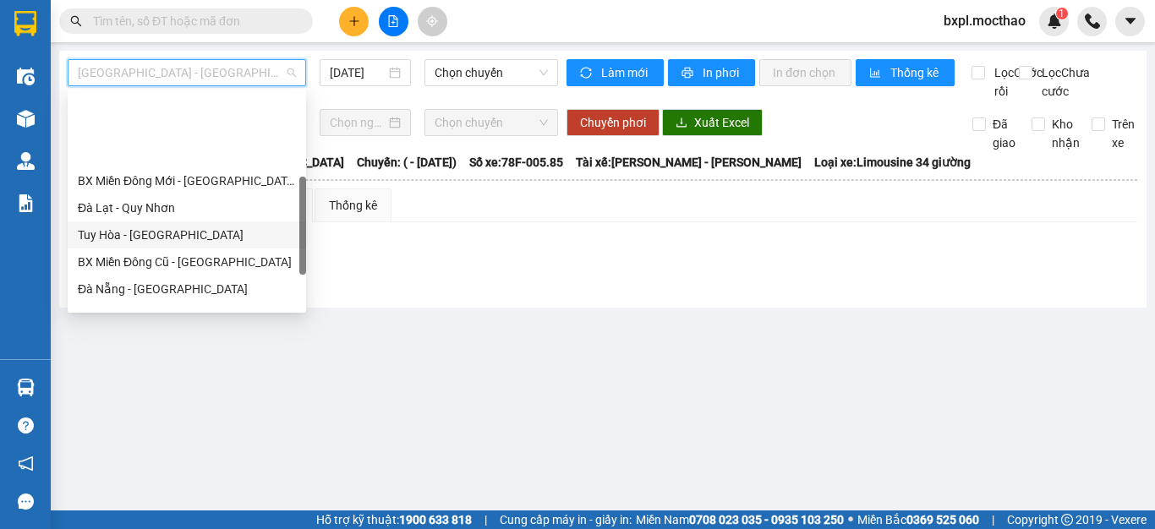
scroll to position [338, 0]
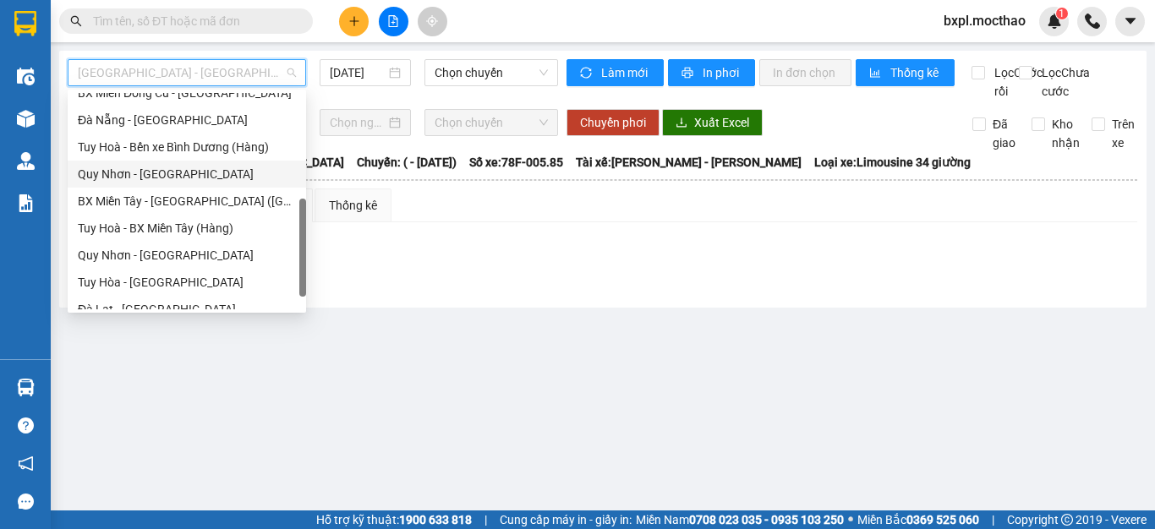
click at [107, 176] on div "Quy Nhơn - [GEOGRAPHIC_DATA]" at bounding box center [187, 174] width 218 height 19
type input "[DATE]"
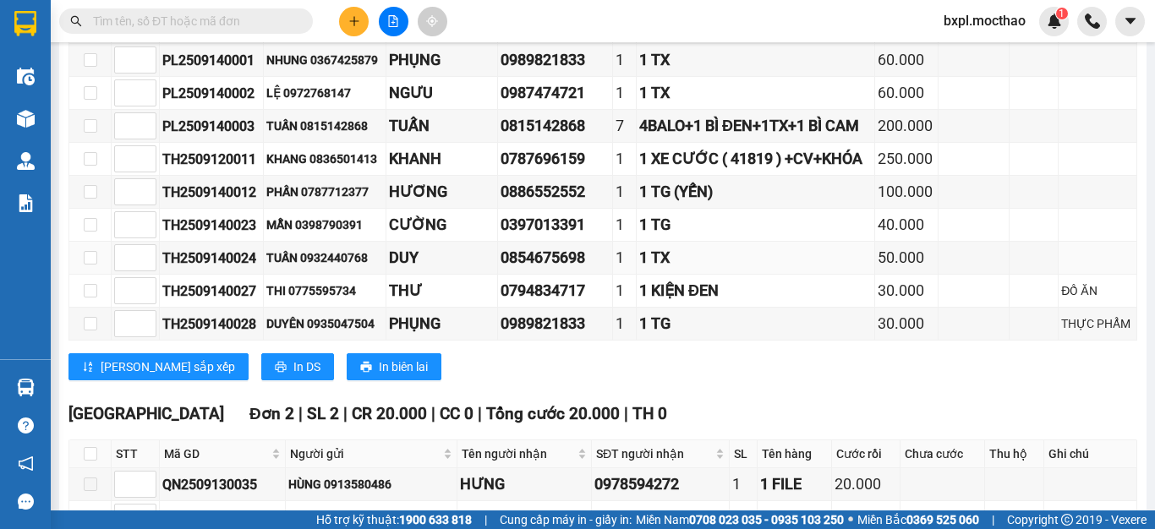
scroll to position [169, 0]
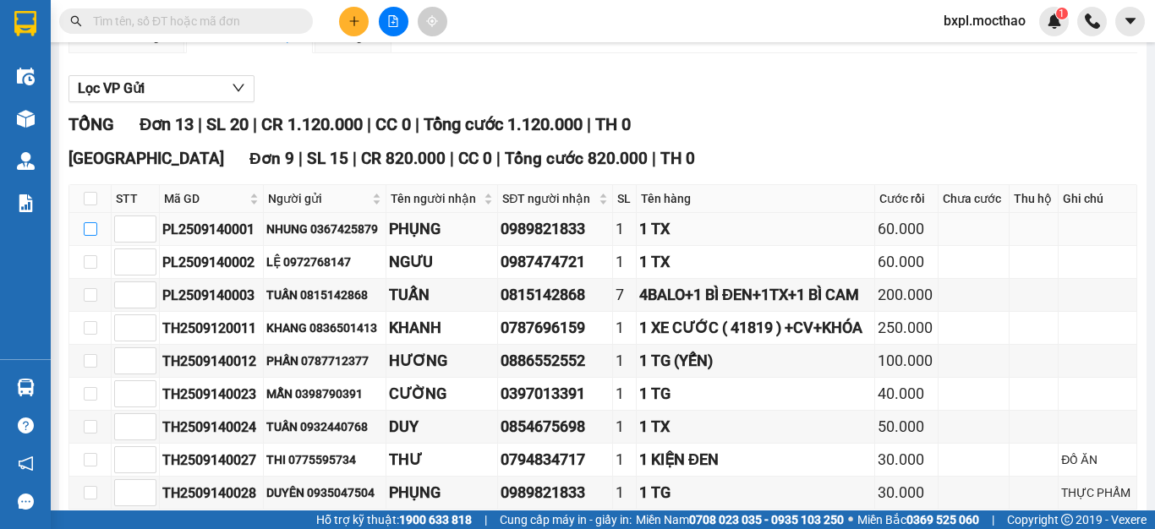
click at [86, 236] on input "checkbox" at bounding box center [91, 229] width 14 height 14
checkbox input "true"
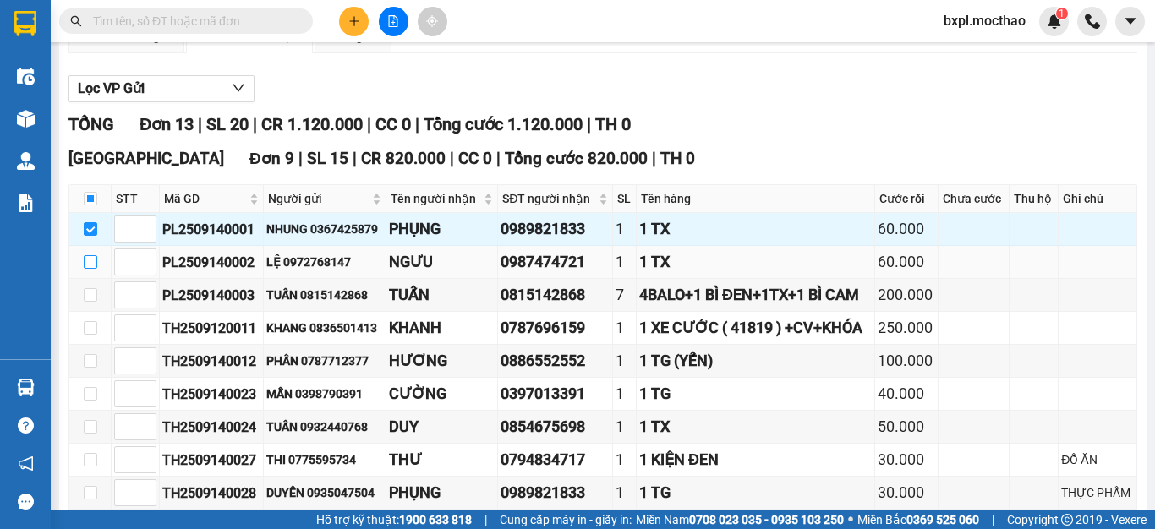
click at [91, 269] on input "checkbox" at bounding box center [91, 262] width 14 height 14
checkbox input "true"
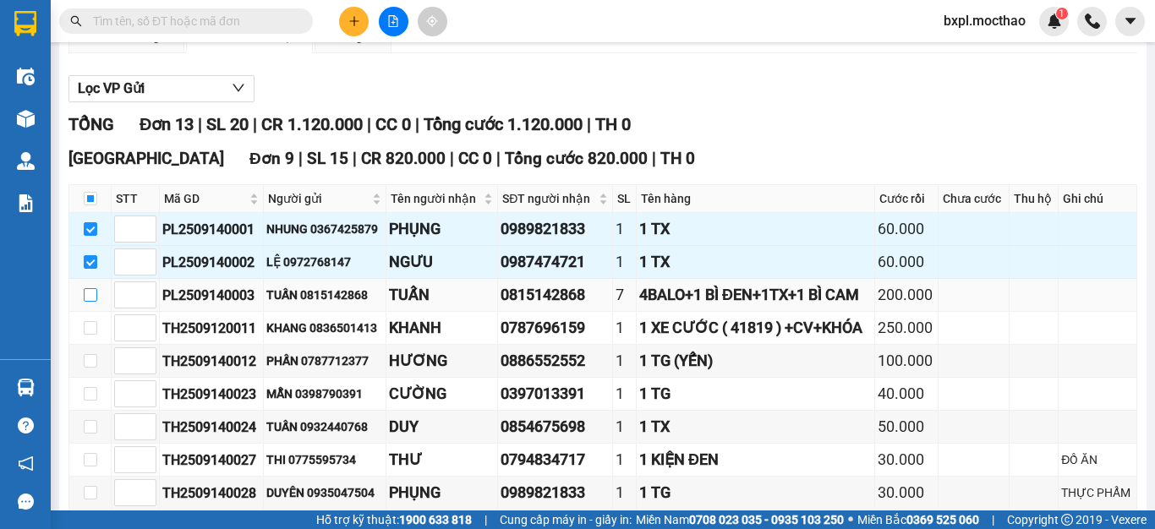
click at [87, 302] on input "checkbox" at bounding box center [91, 295] width 14 height 14
checkbox input "true"
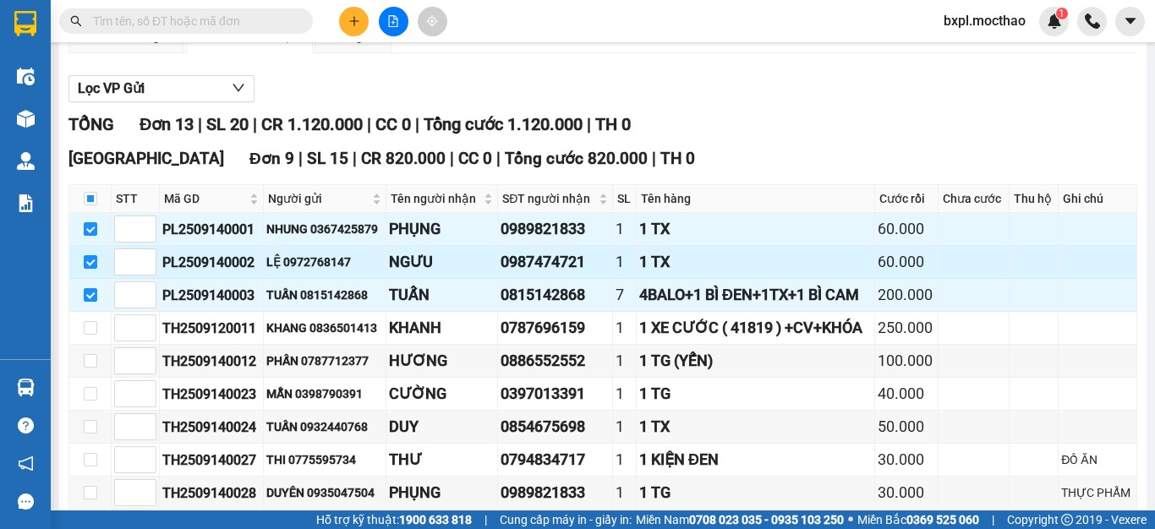
scroll to position [0, 0]
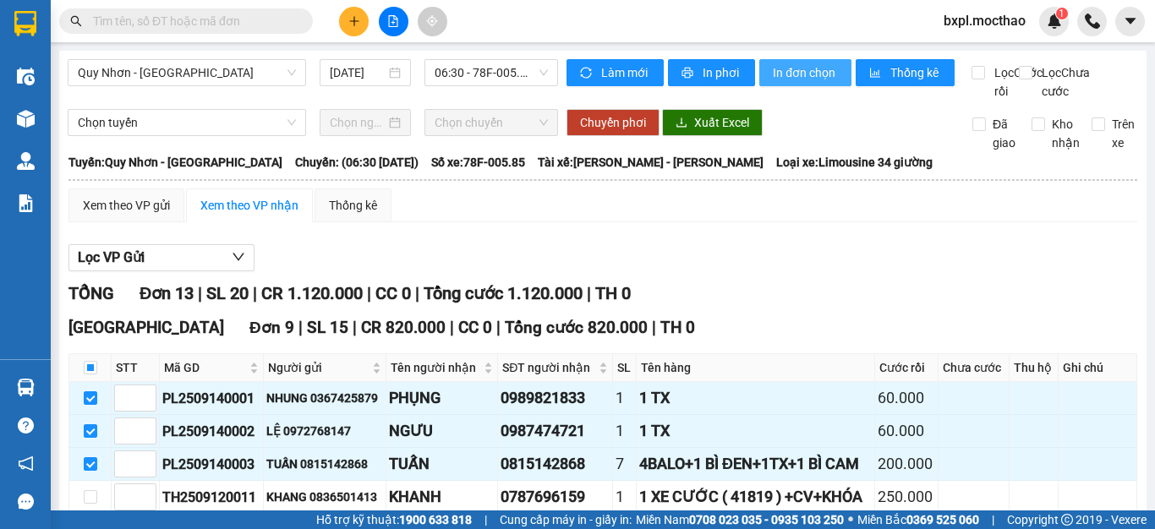
click at [794, 73] on span "In đơn chọn" at bounding box center [805, 72] width 65 height 19
click at [804, 75] on span "In đơn chọn" at bounding box center [805, 72] width 65 height 19
